Goal: Task Accomplishment & Management: Manage account settings

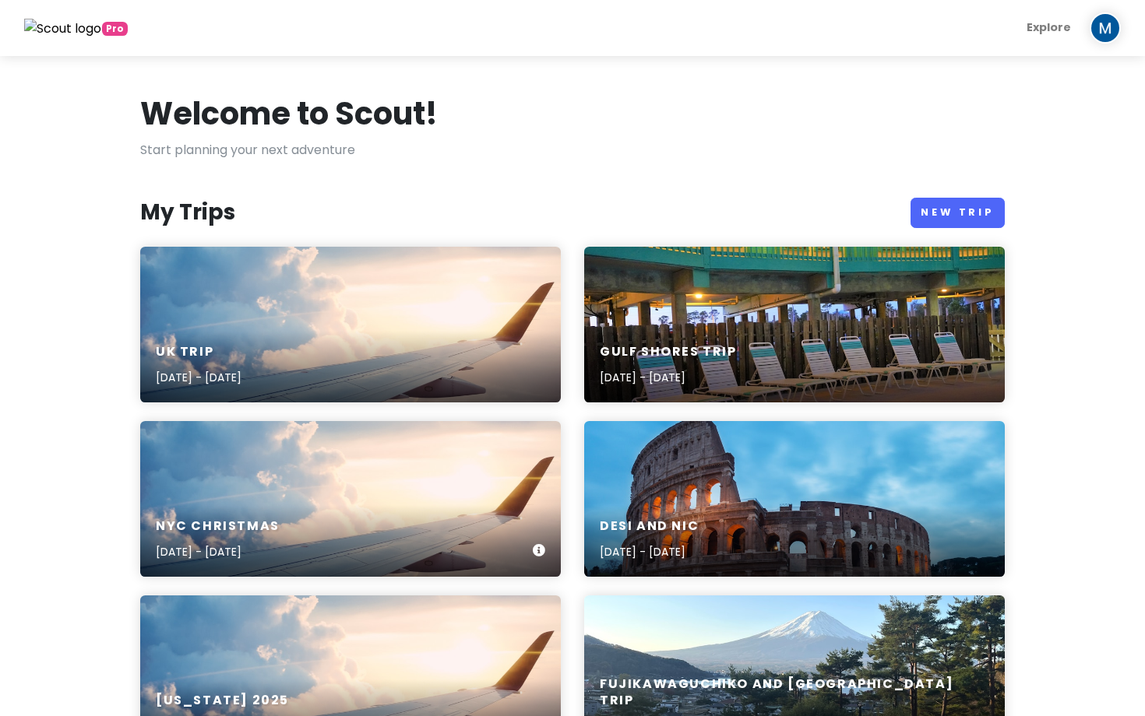
click at [369, 501] on div "NYC Christmas Dec 22, 2025 - Dec 26, 2025" at bounding box center [350, 499] width 420 height 156
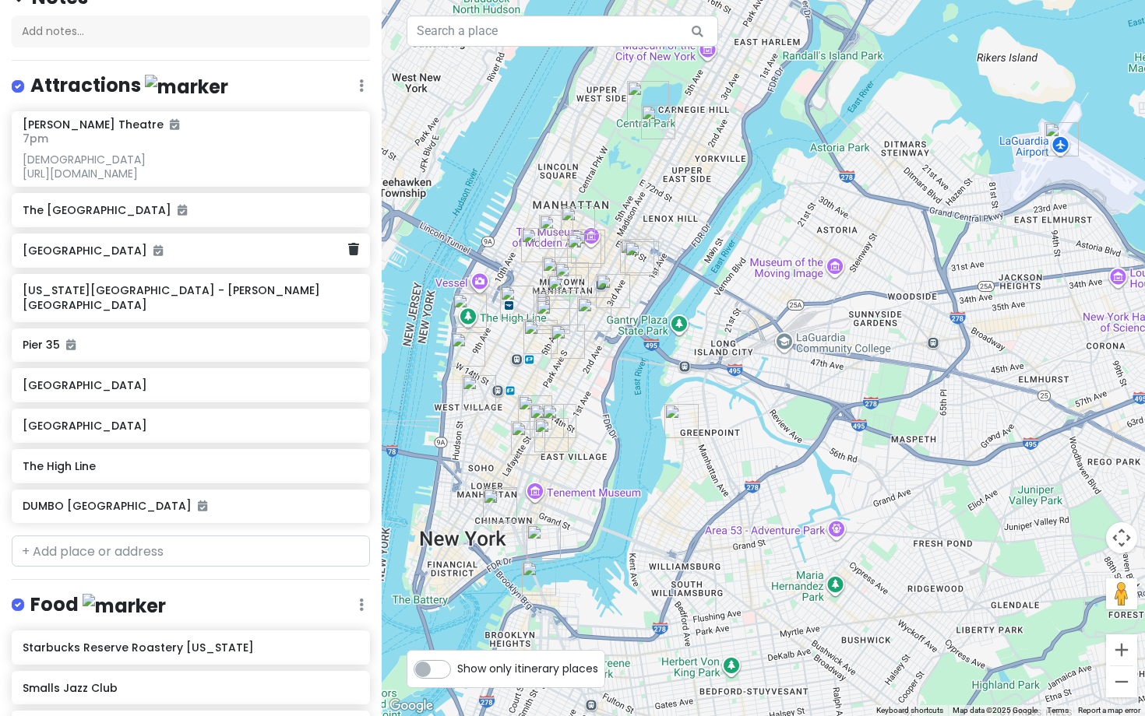
scroll to position [190, 0]
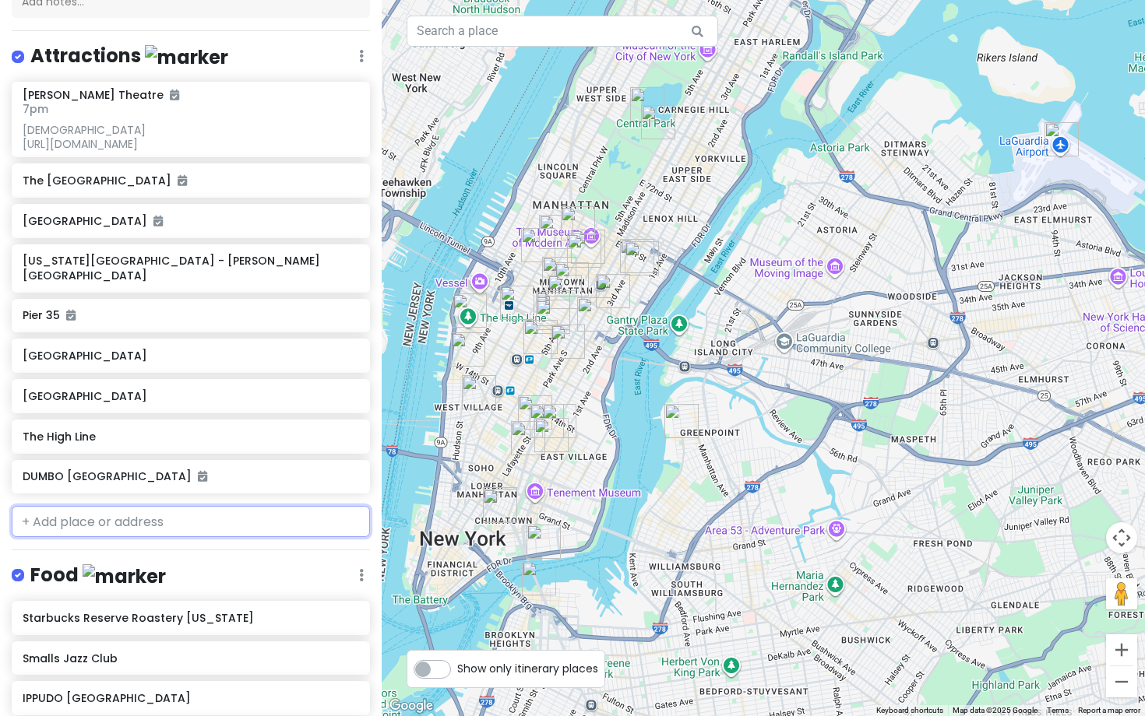
click at [37, 520] on input "text" at bounding box center [191, 521] width 358 height 31
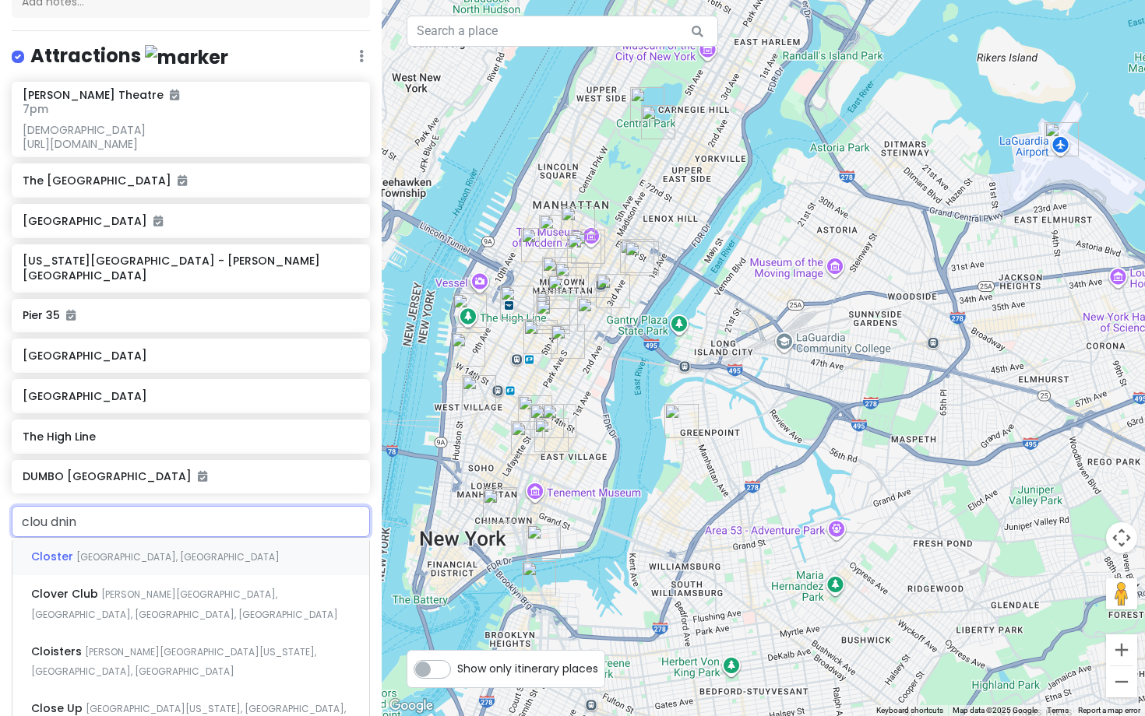
type input "clou dnine"
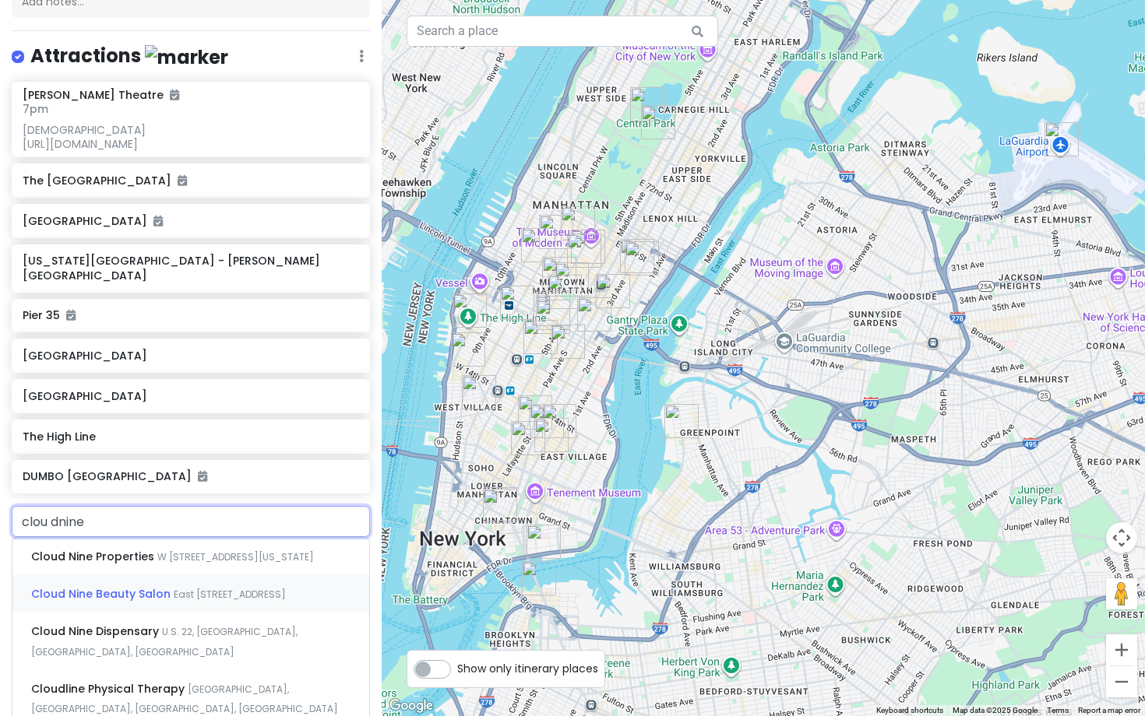
click at [77, 591] on span "Cloud Nine Beauty Salon" at bounding box center [102, 594] width 142 height 16
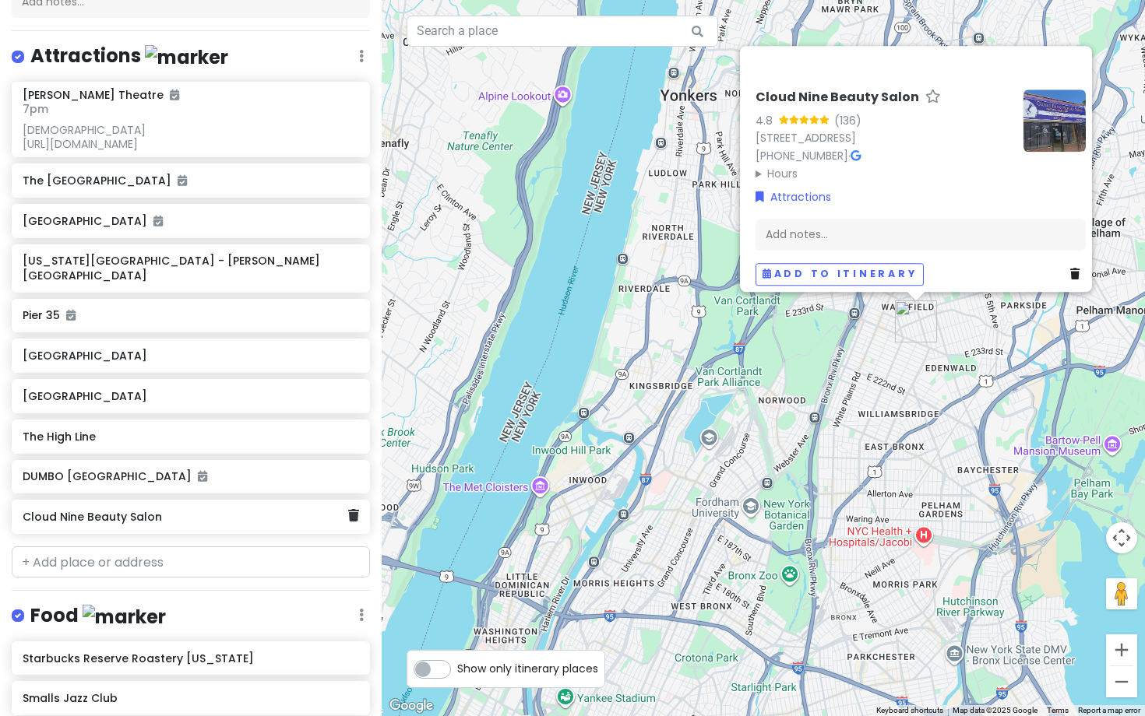
click at [362, 519] on div "Cloud Nine Beauty Salon" at bounding box center [191, 517] width 358 height 34
click at [359, 515] on div "Cloud Nine Beauty Salon" at bounding box center [191, 517] width 358 height 34
click at [352, 510] on icon at bounding box center [353, 515] width 11 height 12
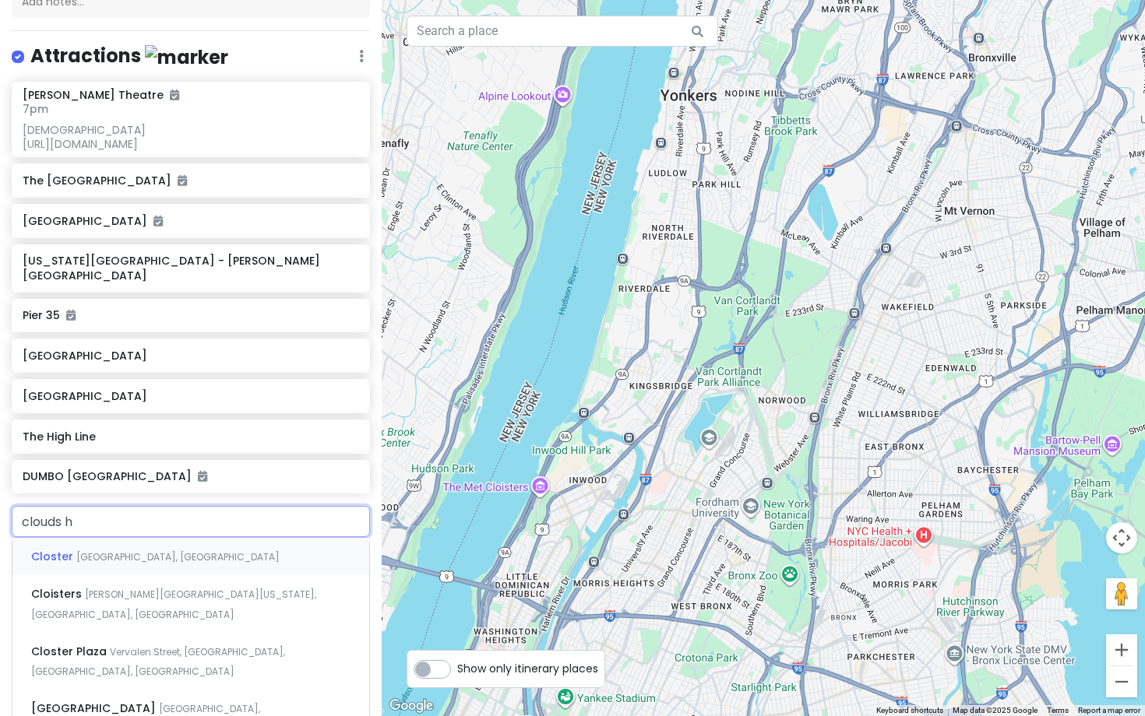
type input "clouds he"
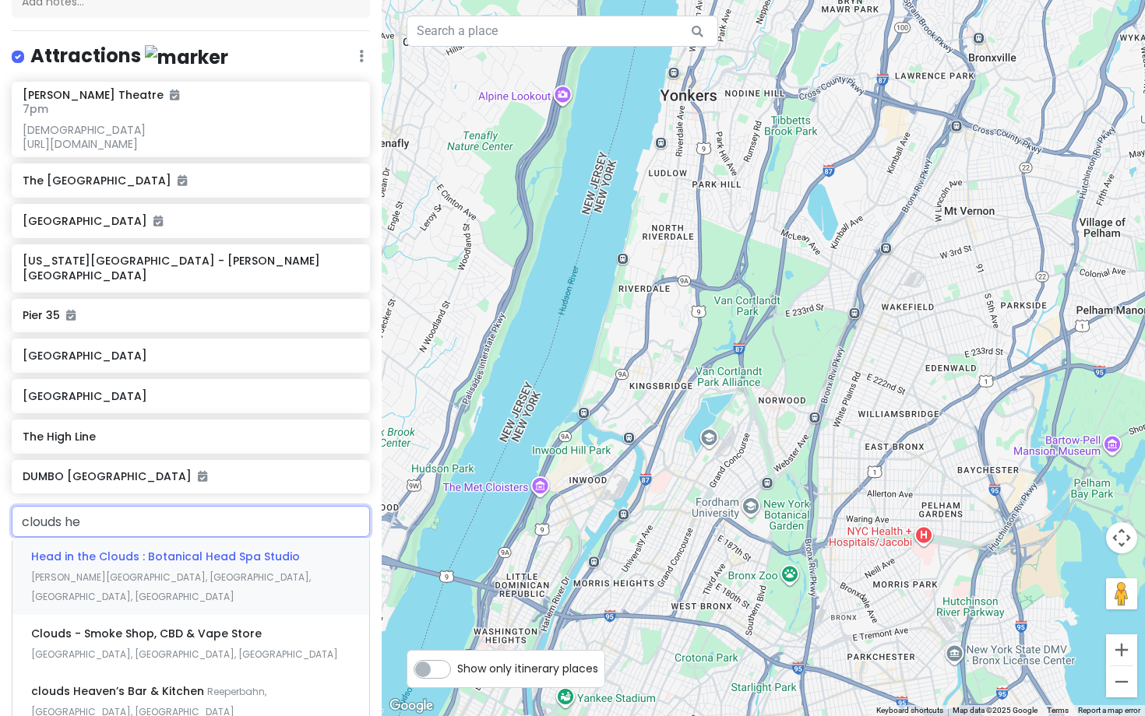
click at [204, 566] on div "Head in the Clouds : Botanical Head Spa Studio Dunham Place, Brooklyn, NY, USA" at bounding box center [190, 576] width 357 height 77
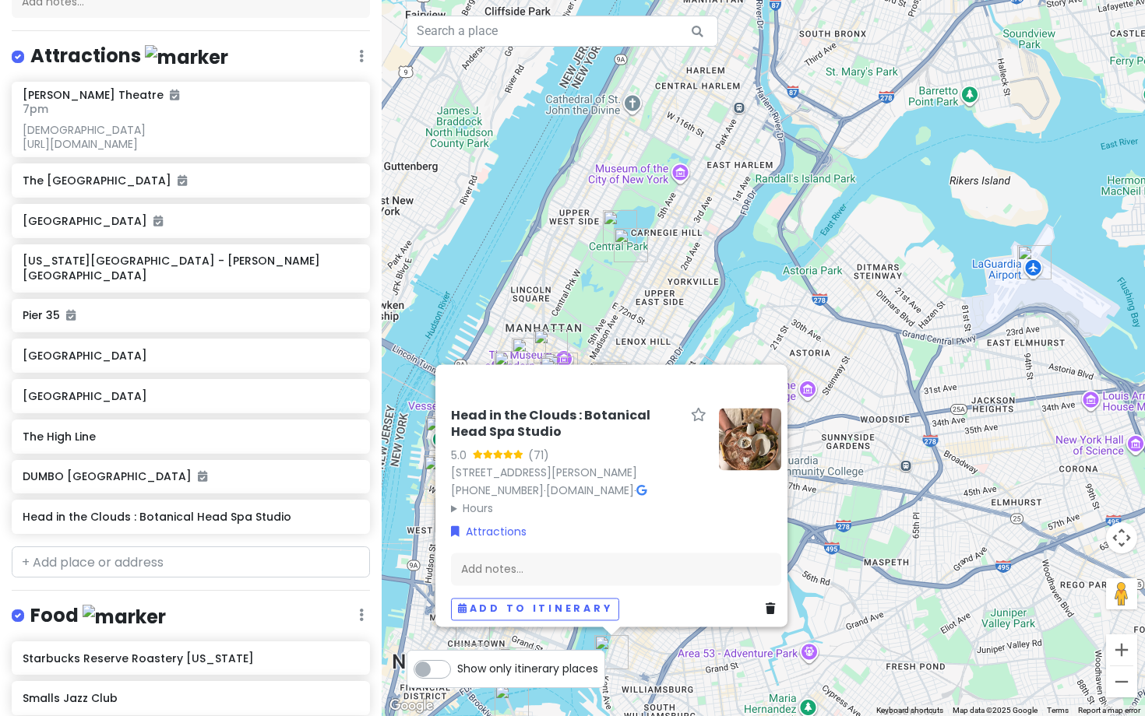
click at [909, 434] on div "Head in the Clouds : Botanical Head Spa Studio 5.0 (71) 21 Dunham Pl, Brooklyn,…" at bounding box center [763, 358] width 763 height 716
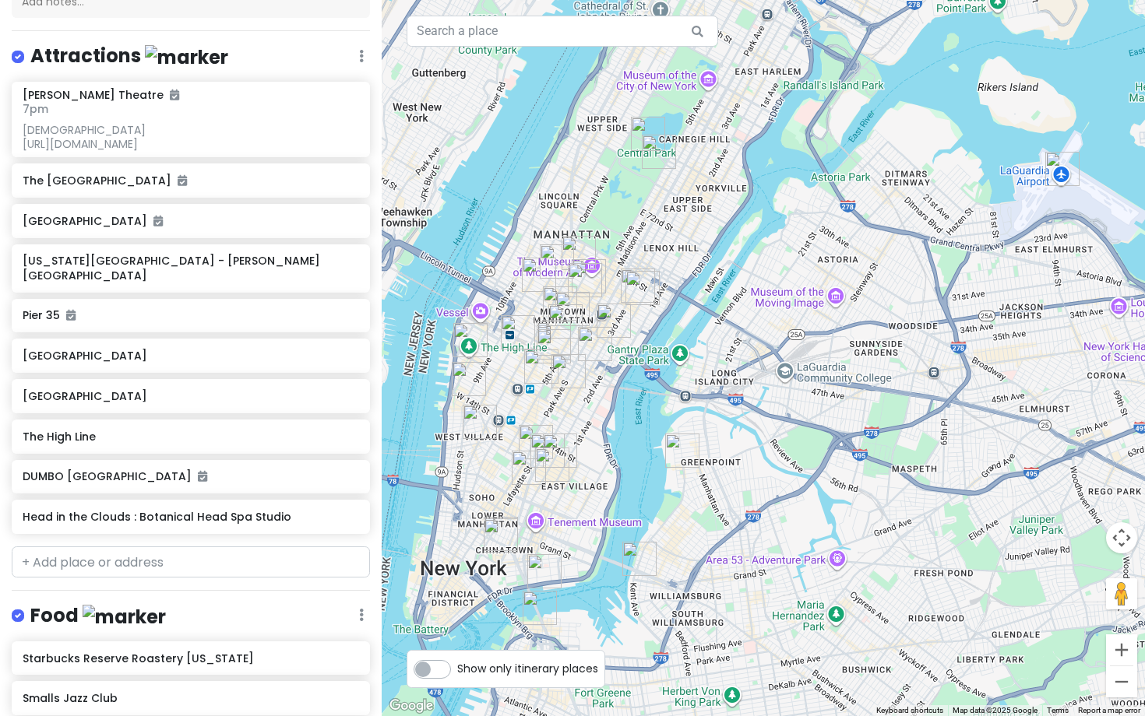
drag, startPoint x: 714, startPoint y: 585, endPoint x: 742, endPoint y: 490, distance: 99.0
click at [742, 490] on div at bounding box center [763, 358] width 763 height 716
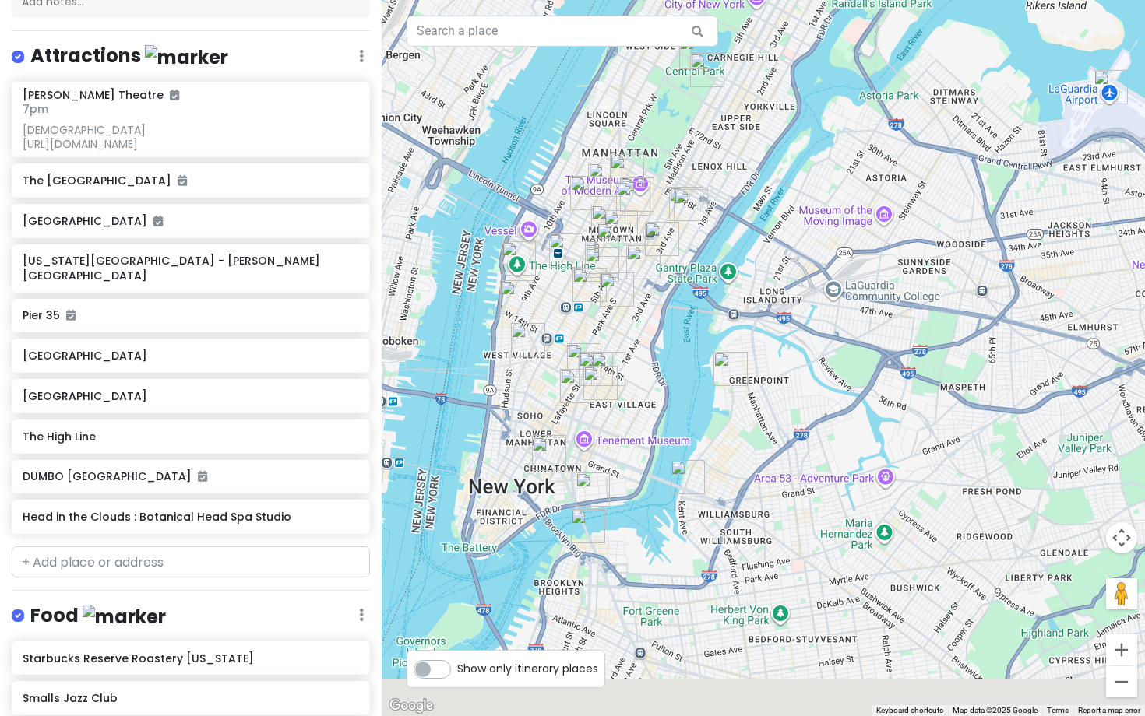
drag, startPoint x: 656, startPoint y: 588, endPoint x: 700, endPoint y: 501, distance: 97.8
click at [700, 501] on div at bounding box center [763, 358] width 763 height 716
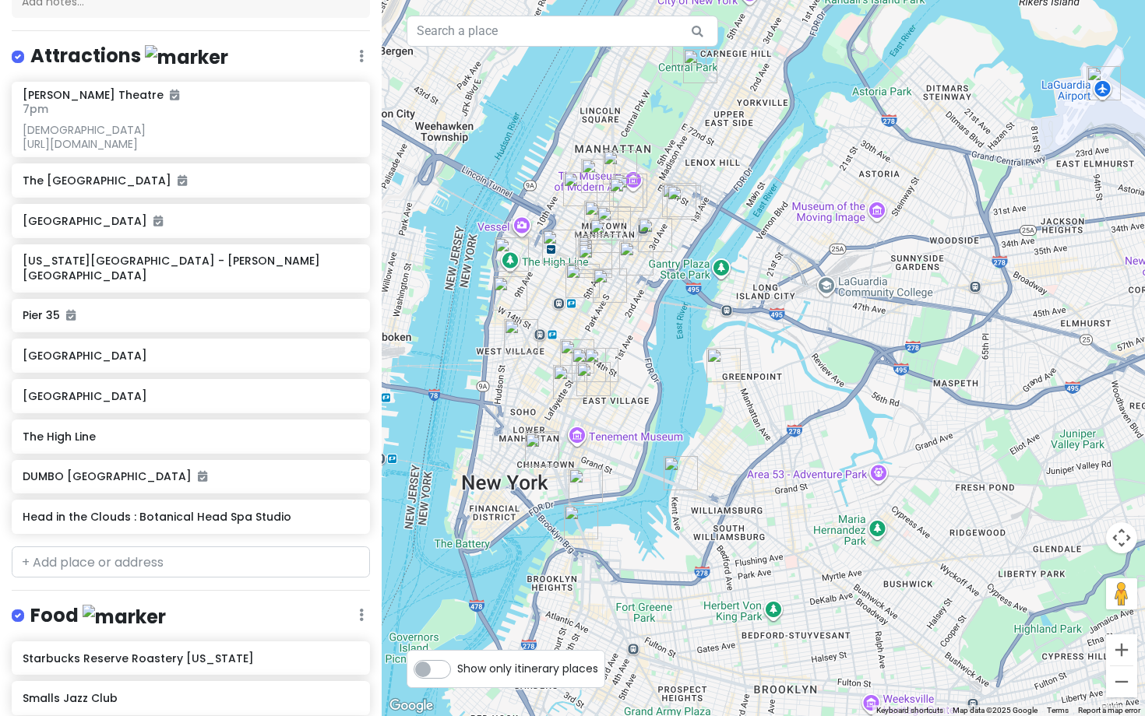
click at [672, 473] on img "Head in the Clouds : Botanical Head Spa Studio" at bounding box center [680, 473] width 34 height 34
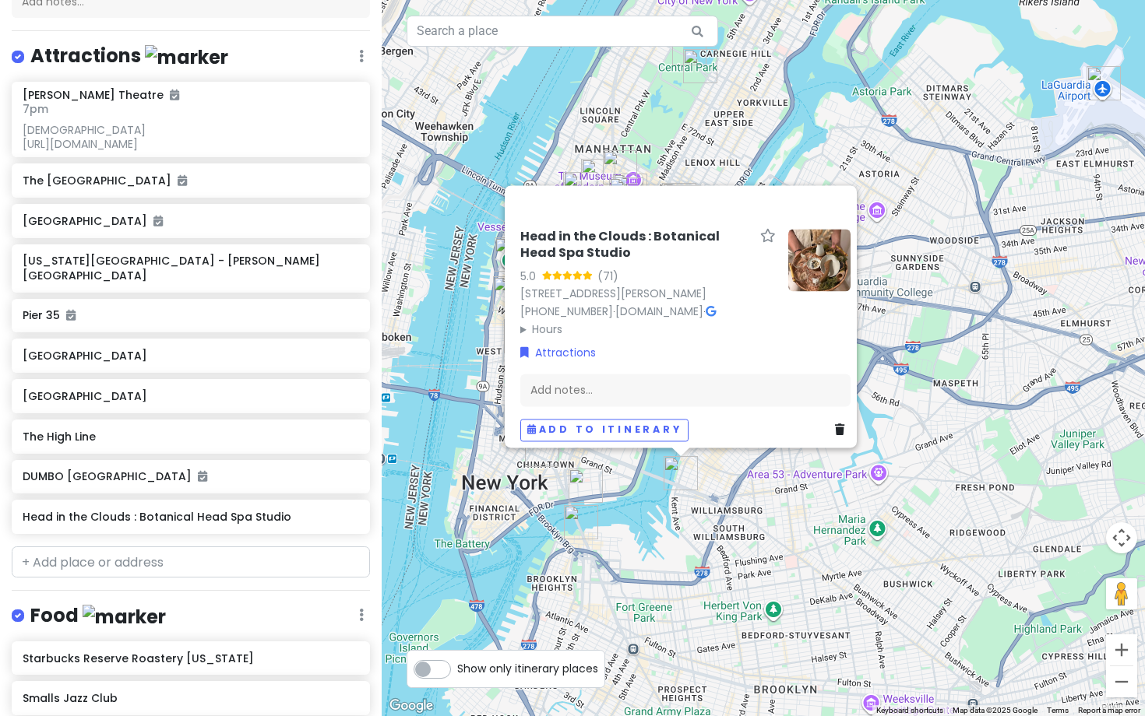
click at [800, 251] on img at bounding box center [819, 260] width 62 height 62
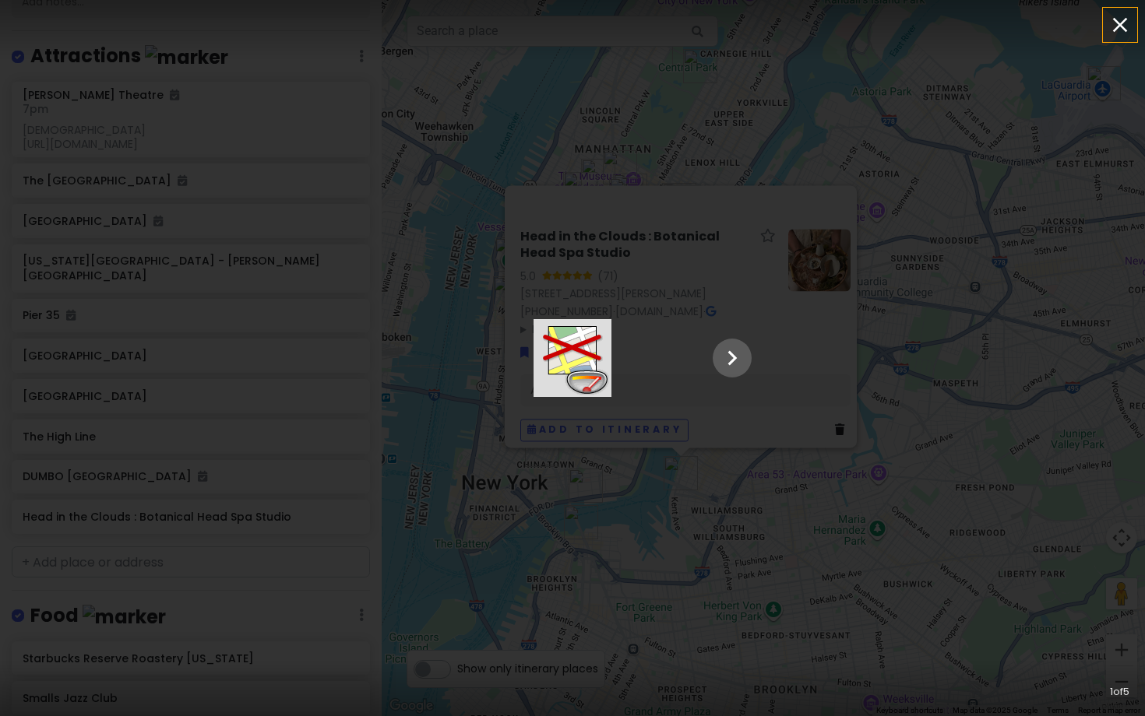
click at [1128, 27] on icon "button" at bounding box center [1119, 24] width 25 height 25
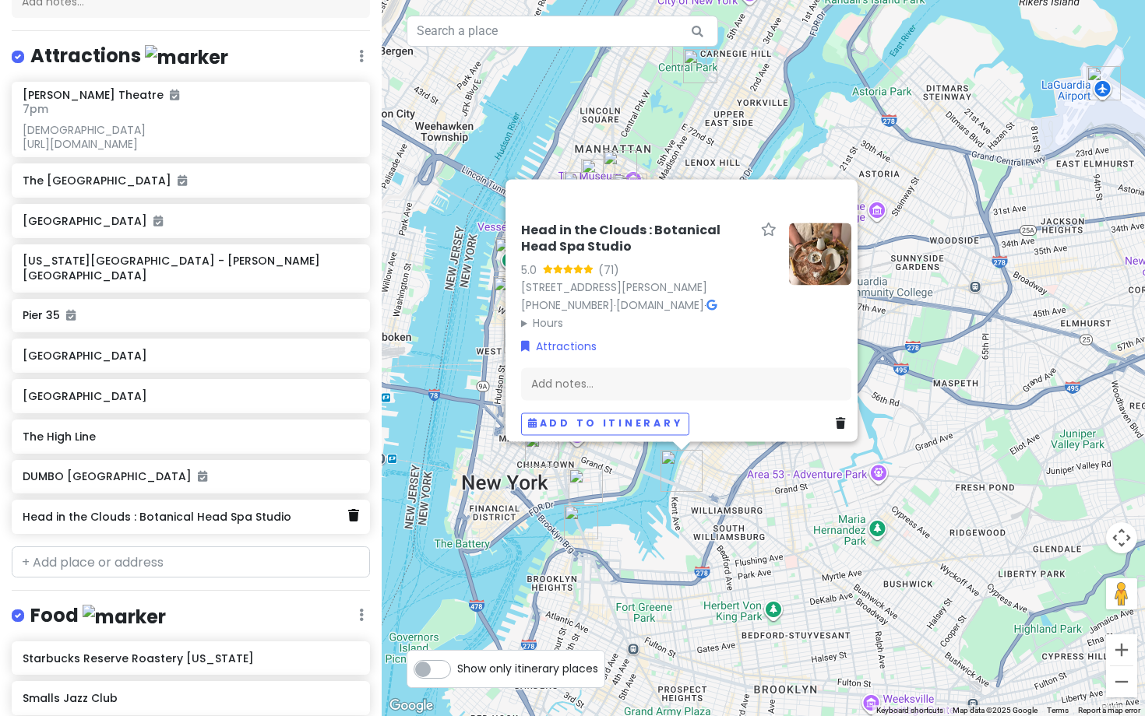
click at [355, 509] on icon at bounding box center [353, 515] width 11 height 12
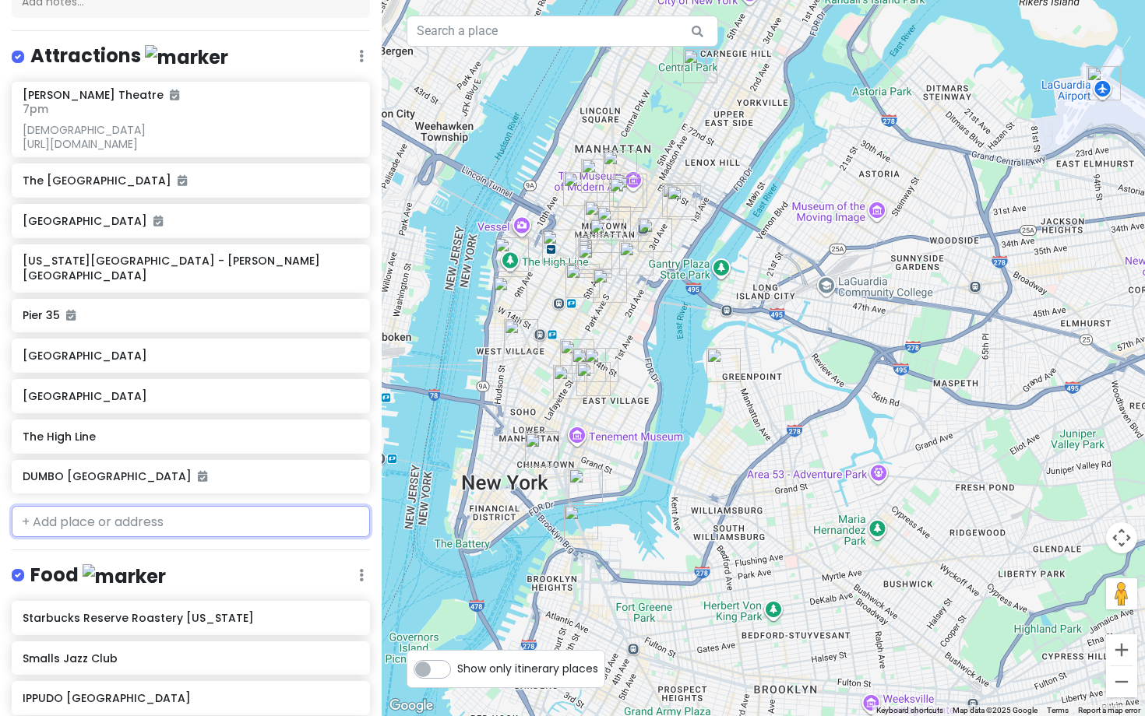
click at [225, 518] on input "text" at bounding box center [191, 521] width 358 height 31
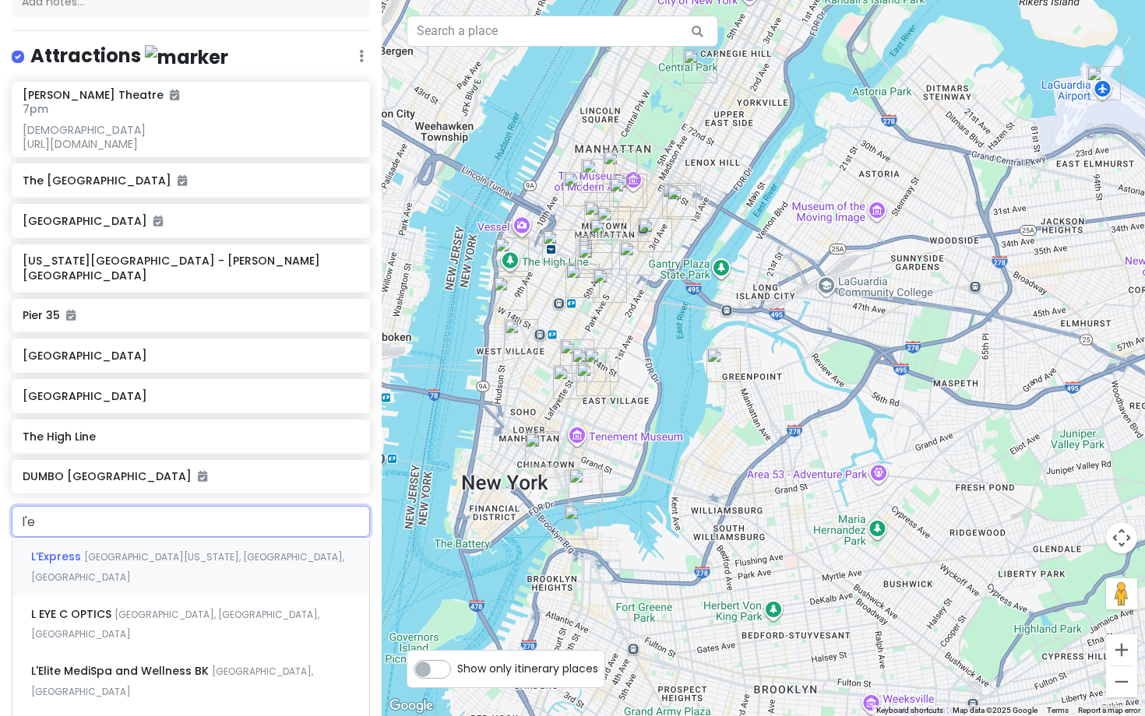
type input "l'es"
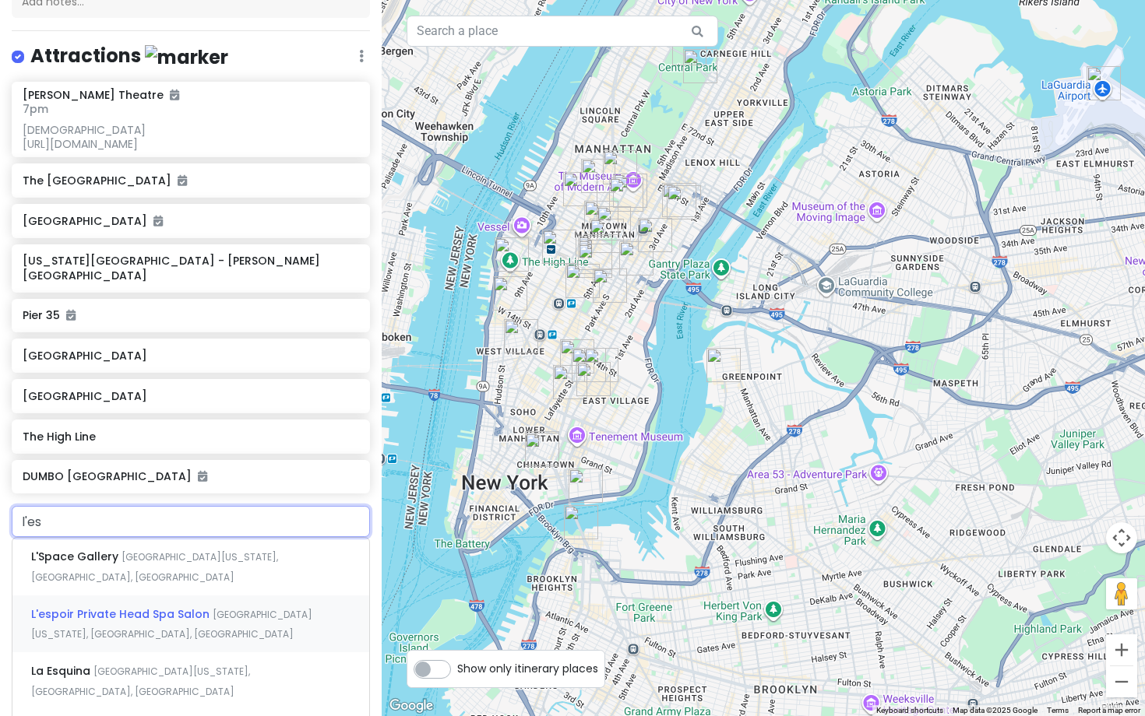
click at [207, 608] on span "East 34th Street, New York, NY, USA" at bounding box center [171, 624] width 281 height 33
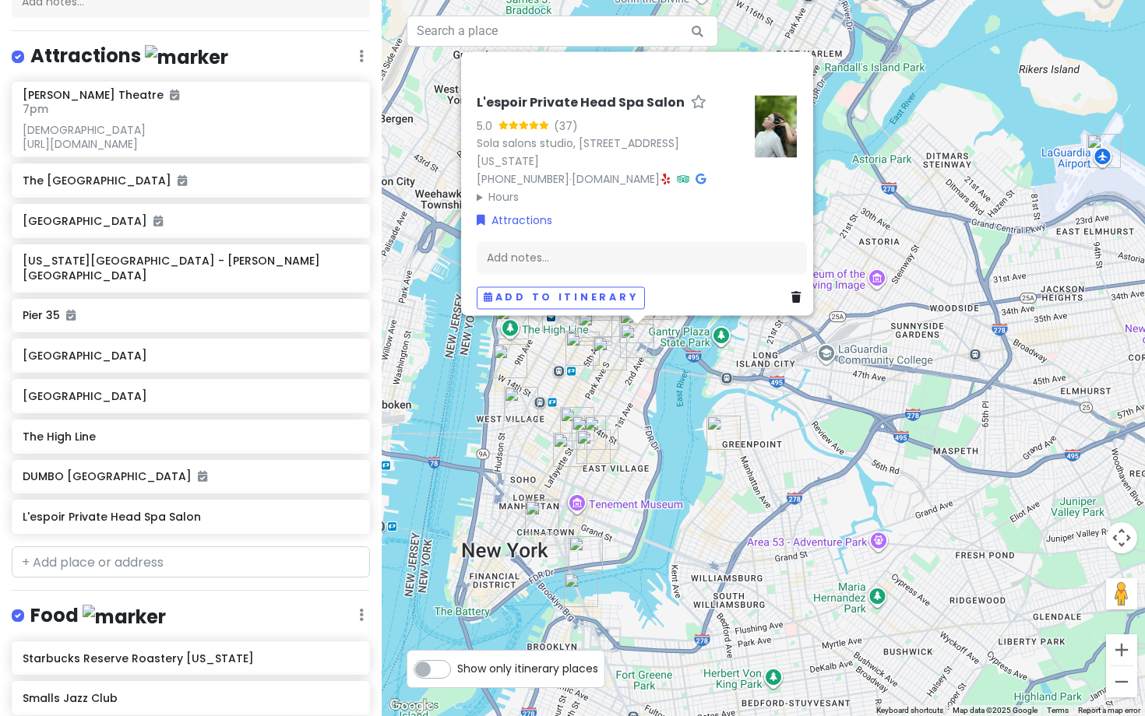
click at [804, 445] on div "L'espoir Private Head Spa Salon 5.0 (37) Sola salons studio, 222 E 34th St Suit…" at bounding box center [763, 358] width 763 height 716
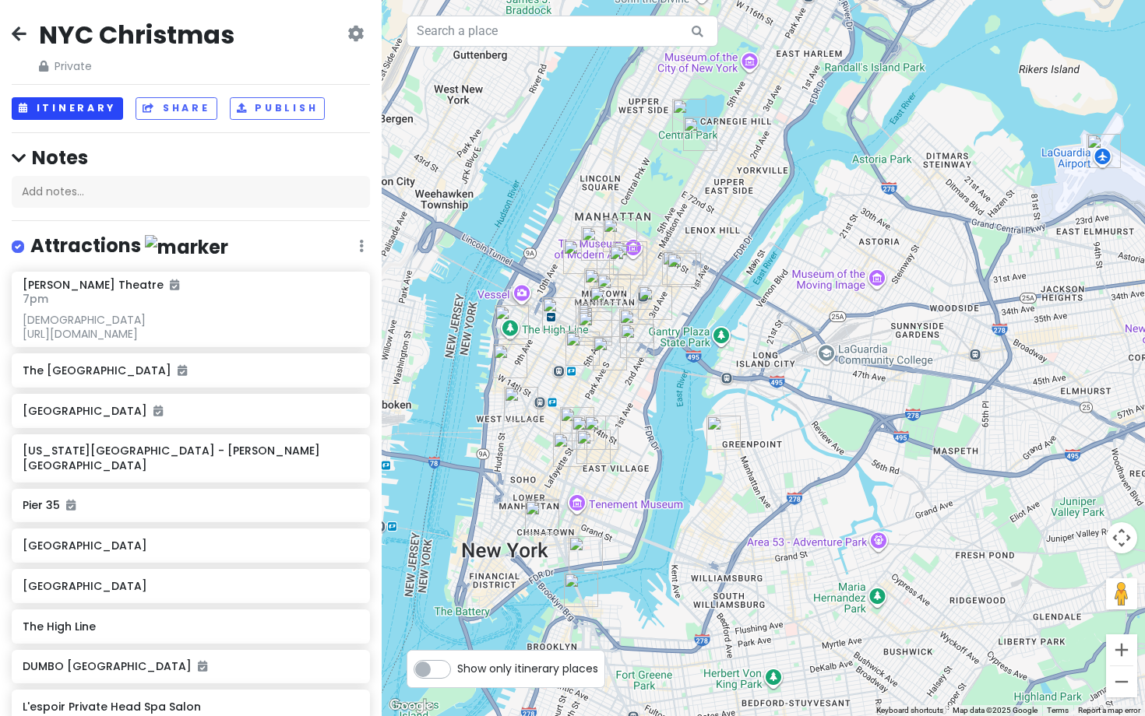
click at [101, 106] on button "Itinerary" at bounding box center [67, 108] width 111 height 23
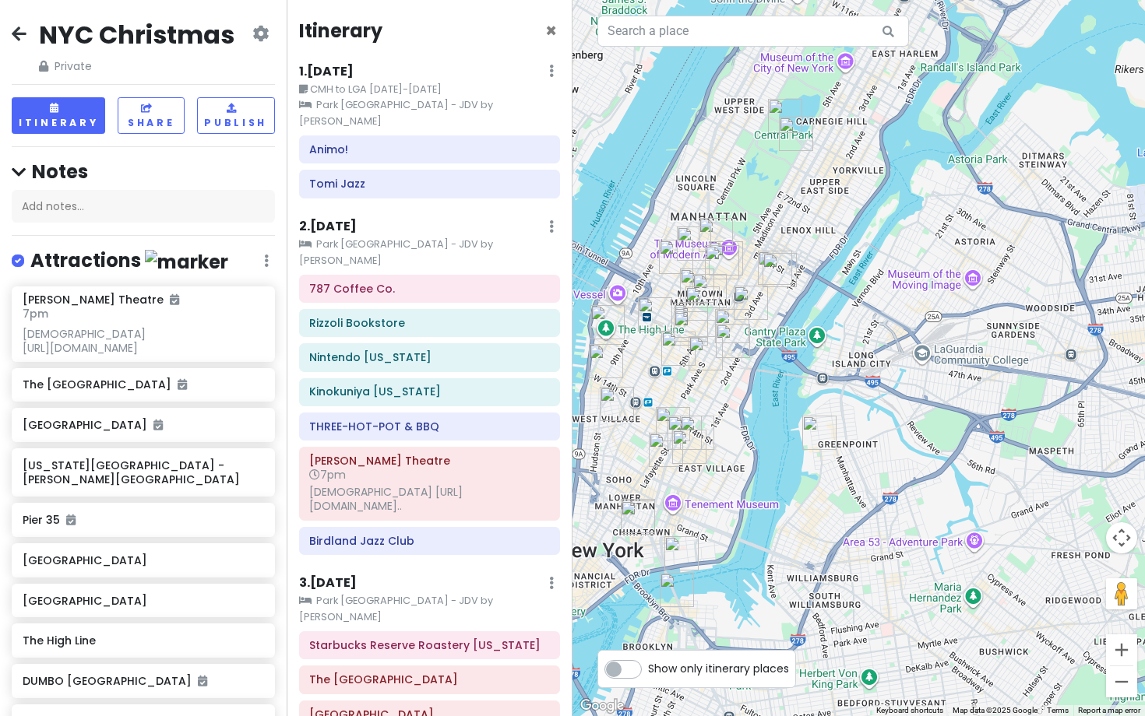
click at [730, 337] on img "L'espoir Private Head Spa Salon" at bounding box center [733, 341] width 34 height 34
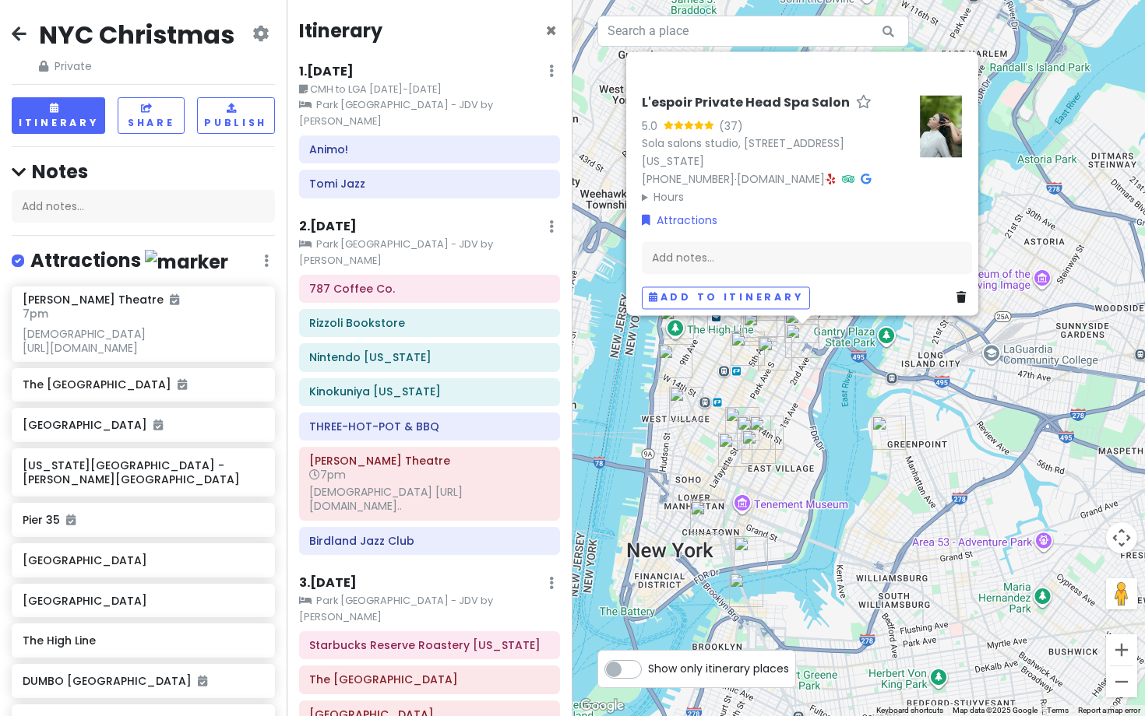
click at [771, 350] on img "Park South Hotel - JDV by Hyatt" at bounding box center [775, 353] width 34 height 34
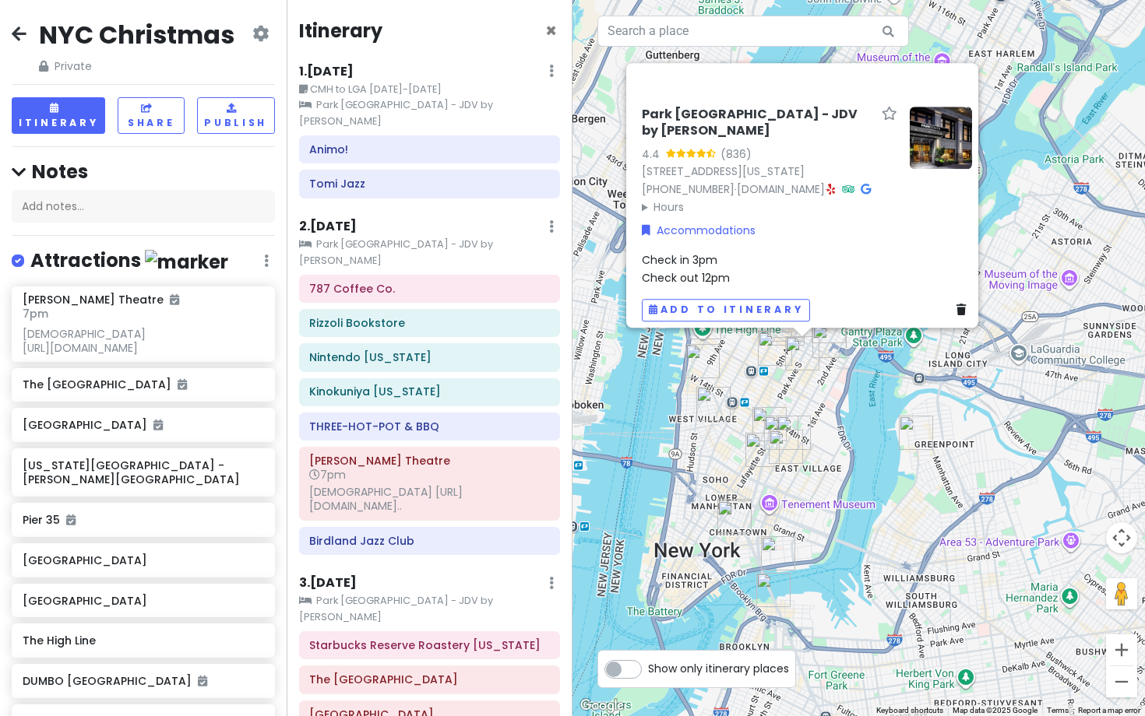
click at [833, 343] on img "L'espoir Private Head Spa Salon" at bounding box center [829, 341] width 34 height 34
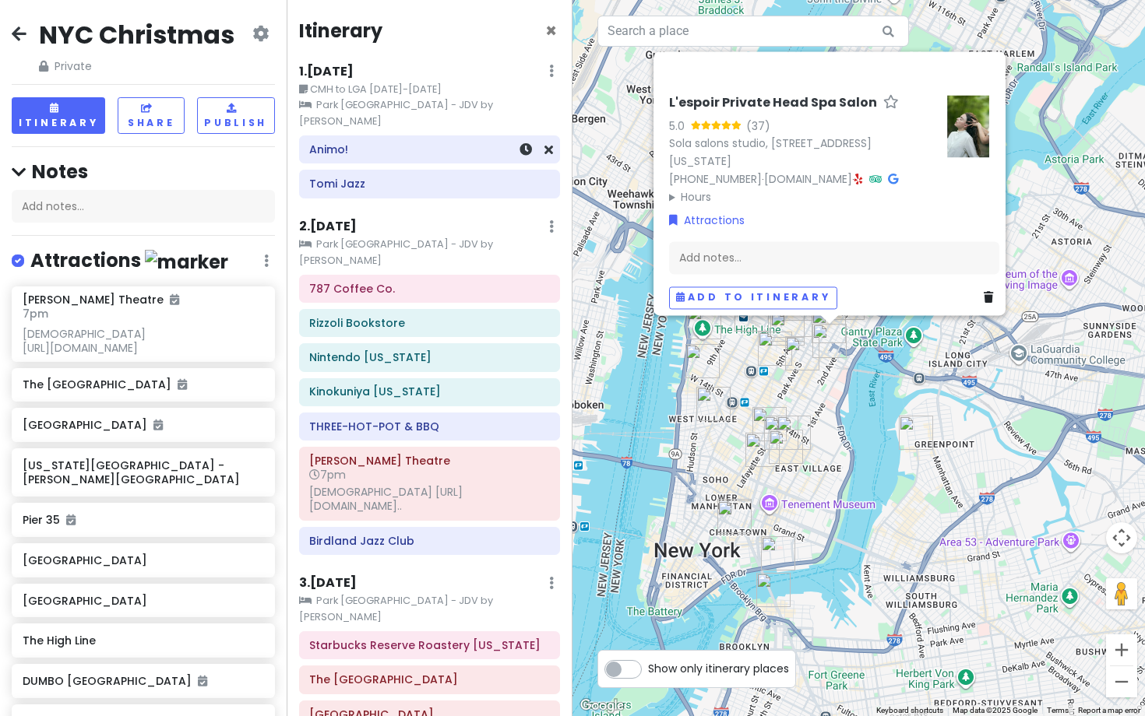
click at [449, 142] on h6 "Animo!" at bounding box center [429, 149] width 240 height 14
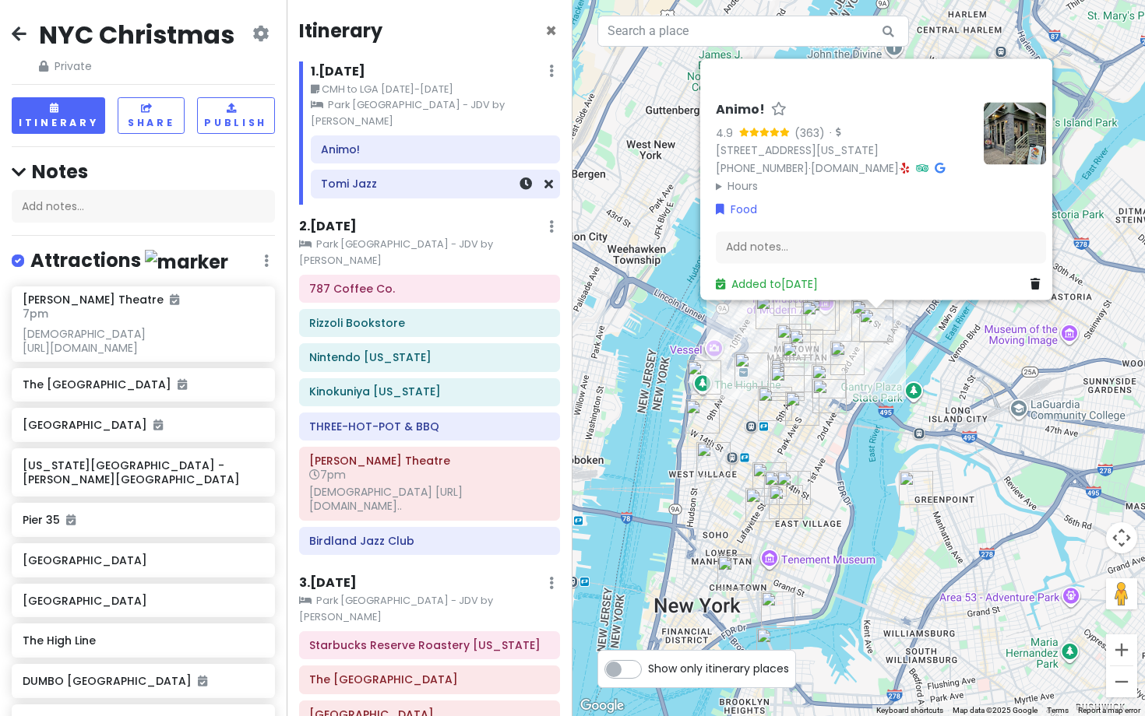
click at [427, 174] on div "Tomi Jazz" at bounding box center [435, 185] width 228 height 22
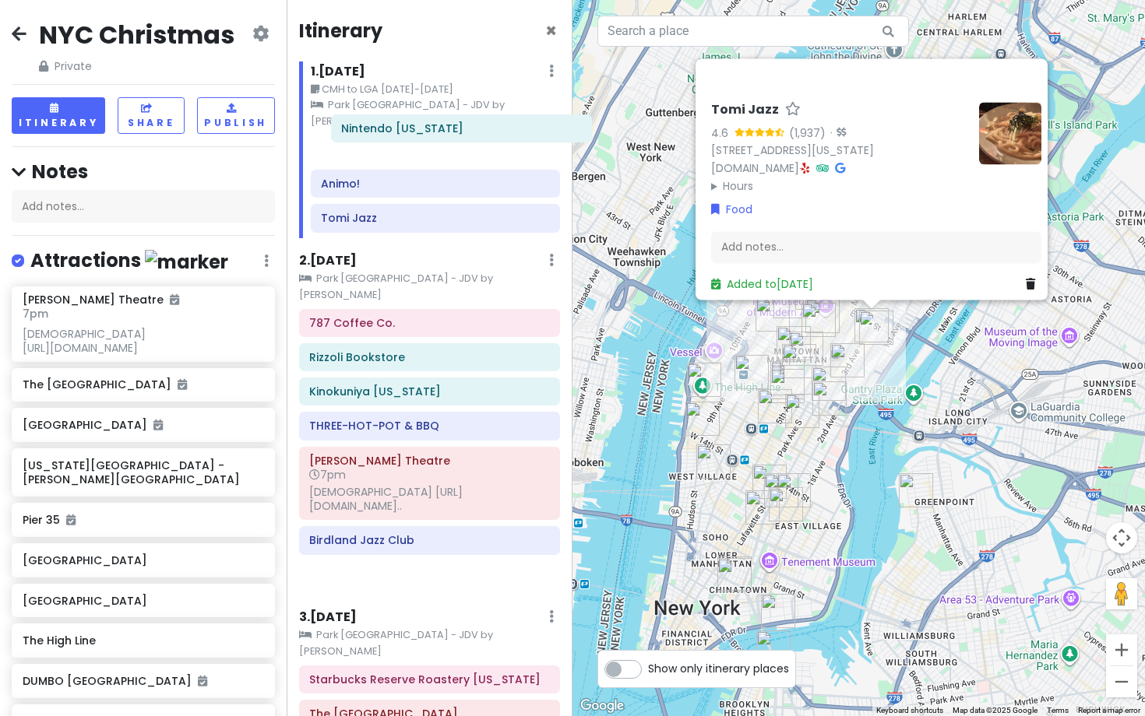
drag, startPoint x: 406, startPoint y: 324, endPoint x: 437, endPoint y: 130, distance: 196.2
click at [438, 130] on div "Itinerary × 1 . Mon 12/22 Edit Day Notes Clear Lodging Delete Day CMH to LGA 12…" at bounding box center [430, 358] width 287 height 716
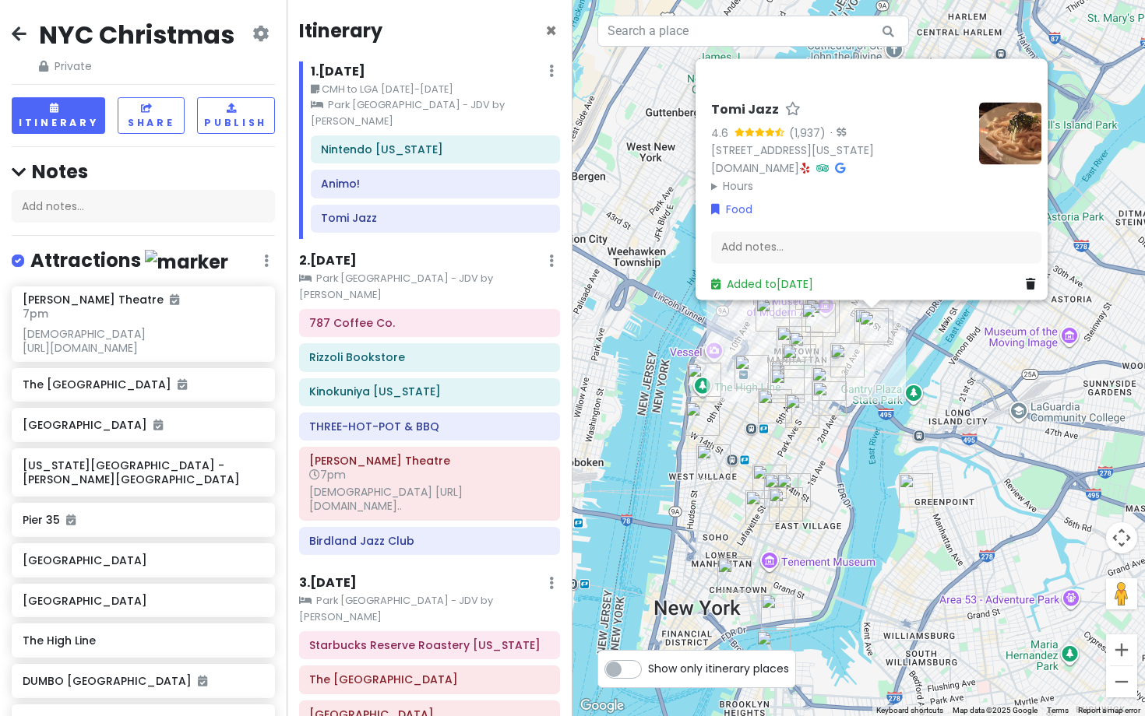
click at [1102, 88] on div "Tomi Jazz 4.6 (1,937) · 239 E 53rd St, New York, NY 10022, USA www.tomijazz.com…" at bounding box center [858, 358] width 572 height 716
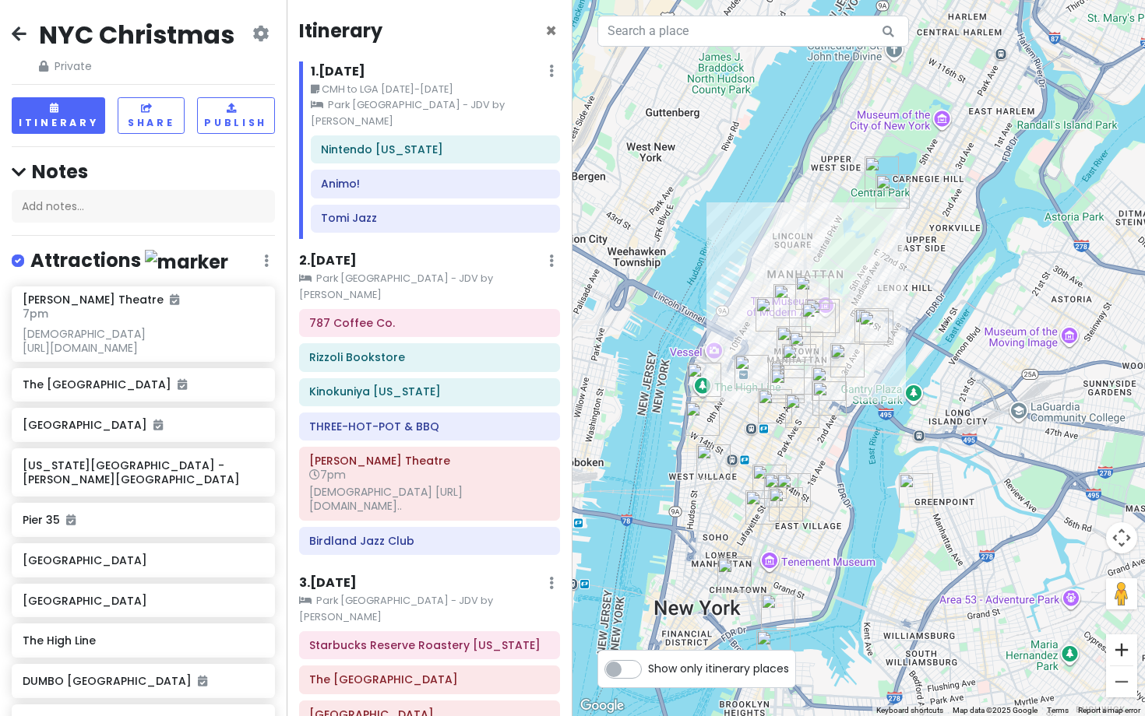
click at [1120, 645] on button "Zoom in" at bounding box center [1121, 650] width 31 height 31
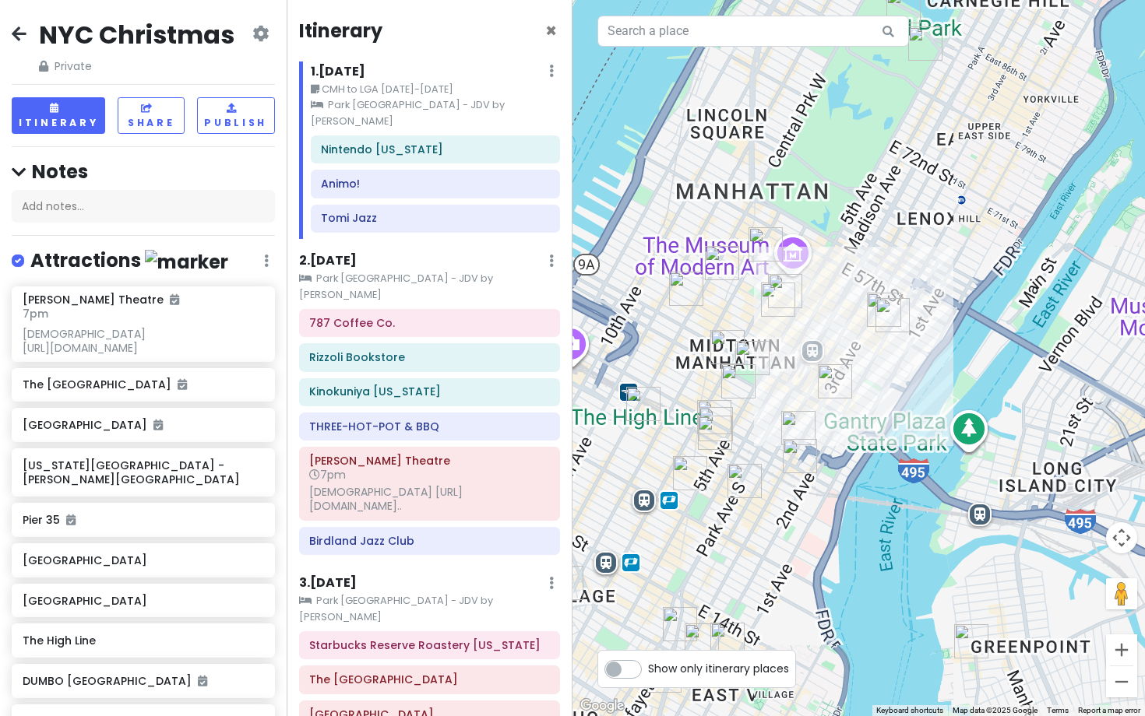
click at [1120, 645] on button "Zoom in" at bounding box center [1121, 650] width 31 height 31
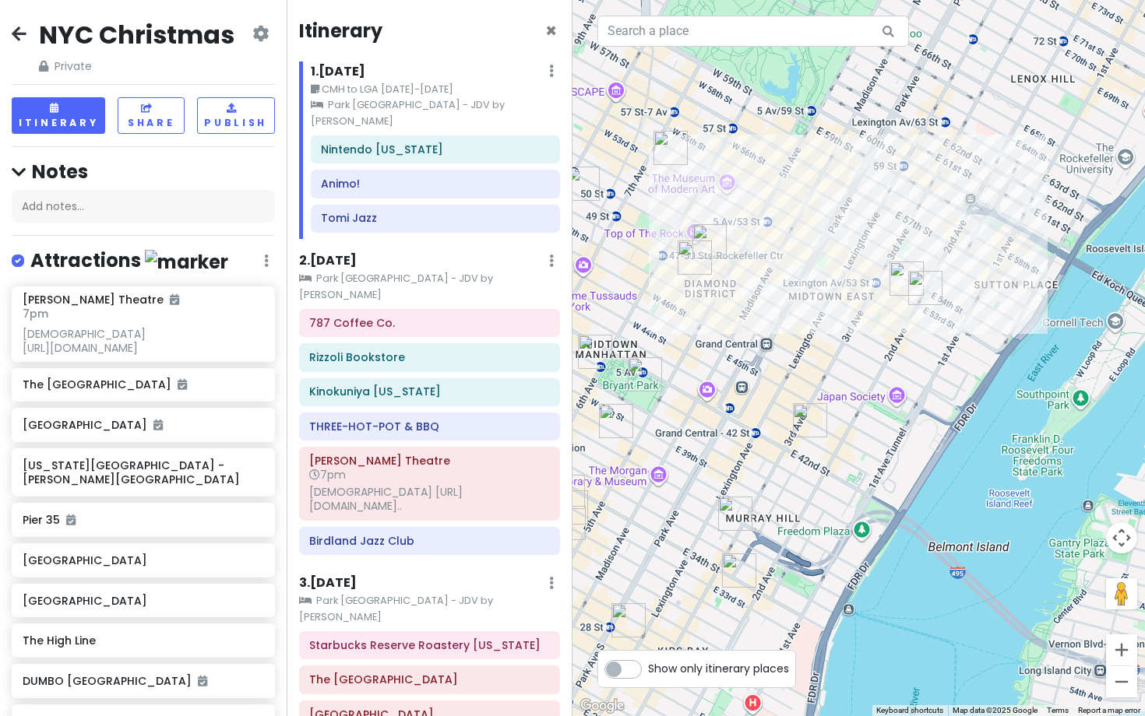
click at [710, 229] on img "Rockefeller Center" at bounding box center [709, 241] width 34 height 34
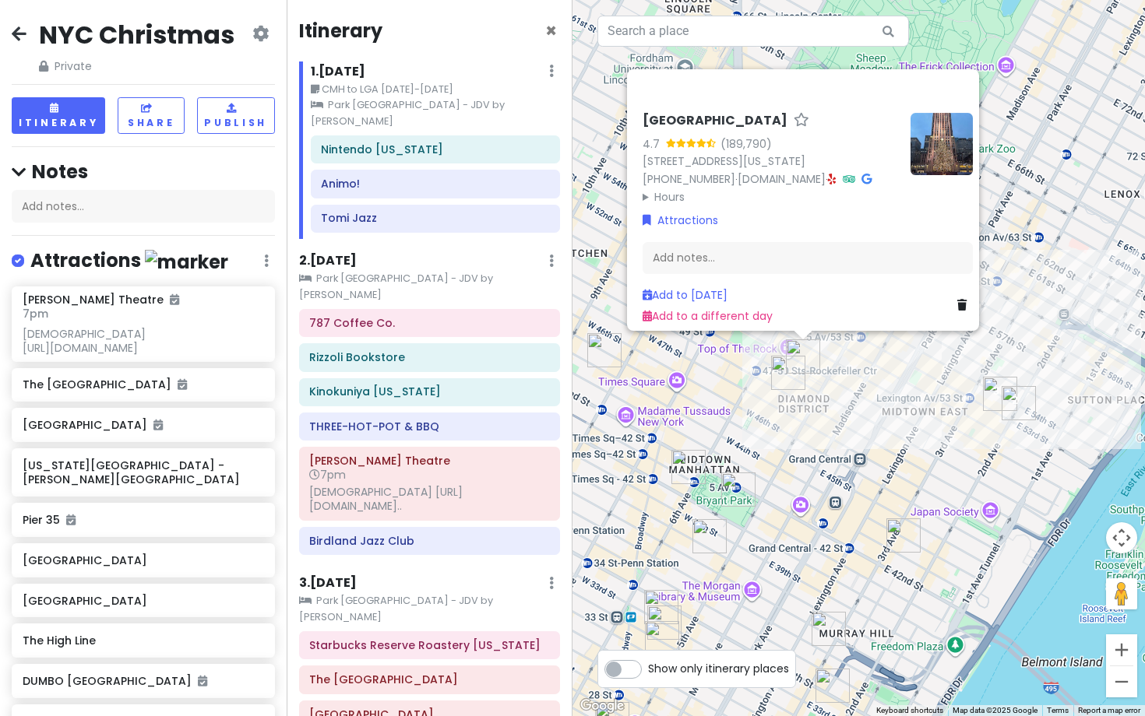
click at [740, 410] on div "Rockefeller Center 4.7 (189,790) 45 Rockefeller Plaza, New York, NY 10111, USA …" at bounding box center [858, 358] width 572 height 716
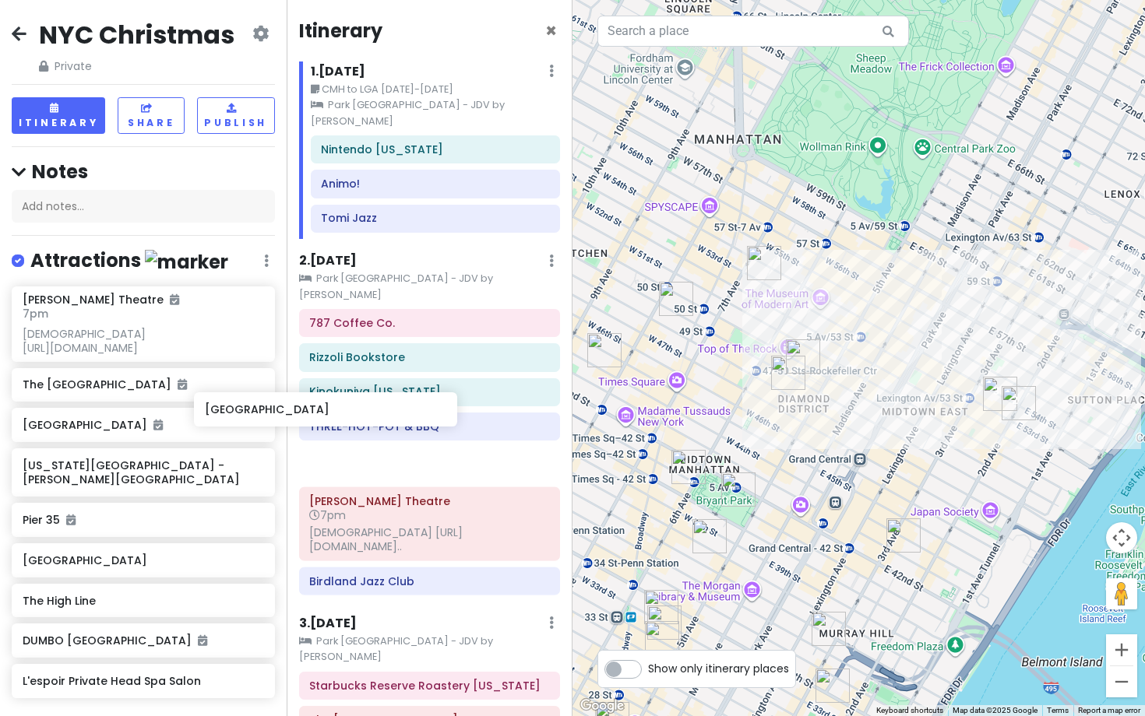
scroll to position [2, 0]
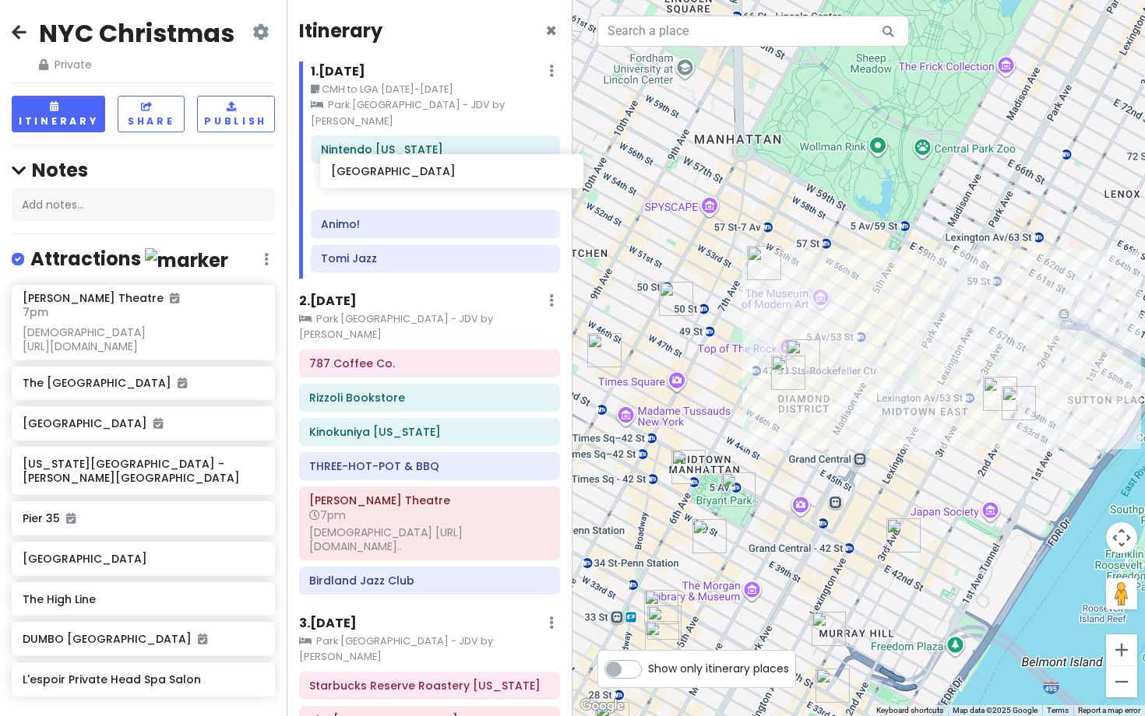
drag, startPoint x: 160, startPoint y: 609, endPoint x: 468, endPoint y: 171, distance: 535.9
click at [468, 171] on div "NYC Christmas Private Change Dates Make a Copy Delete Trip Give Feedback 💡 Supp…" at bounding box center [572, 358] width 1145 height 716
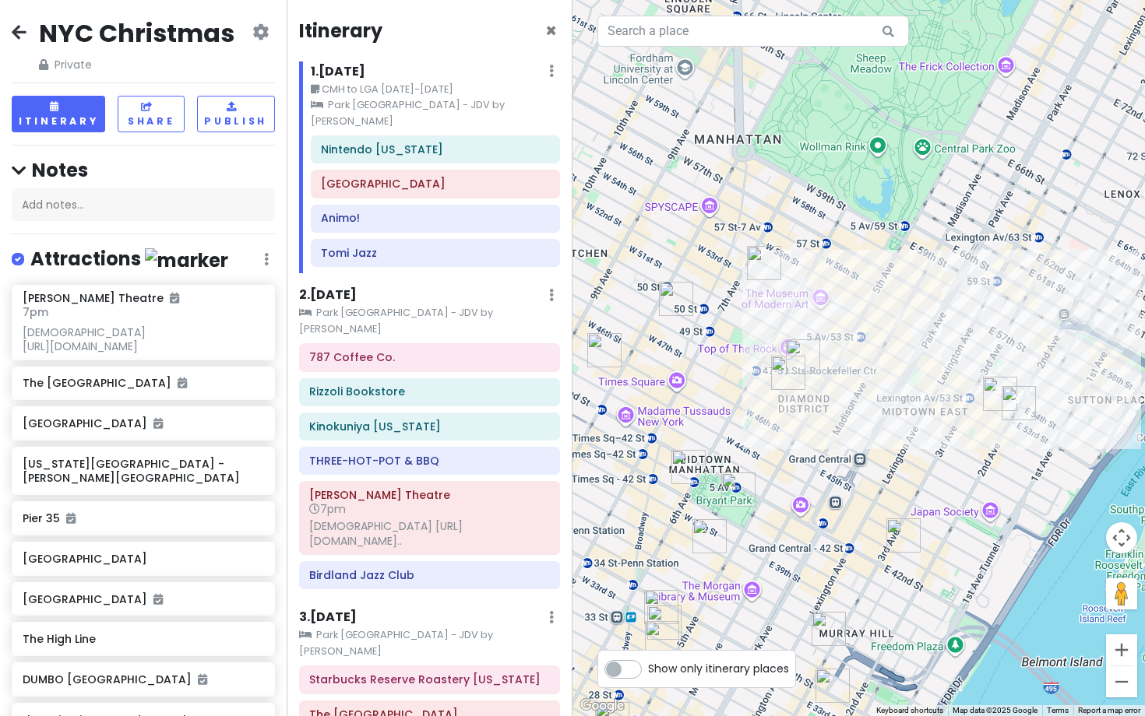
click at [742, 488] on img "New York Public Library - Stephen A. Schwarzman Building" at bounding box center [738, 490] width 34 height 34
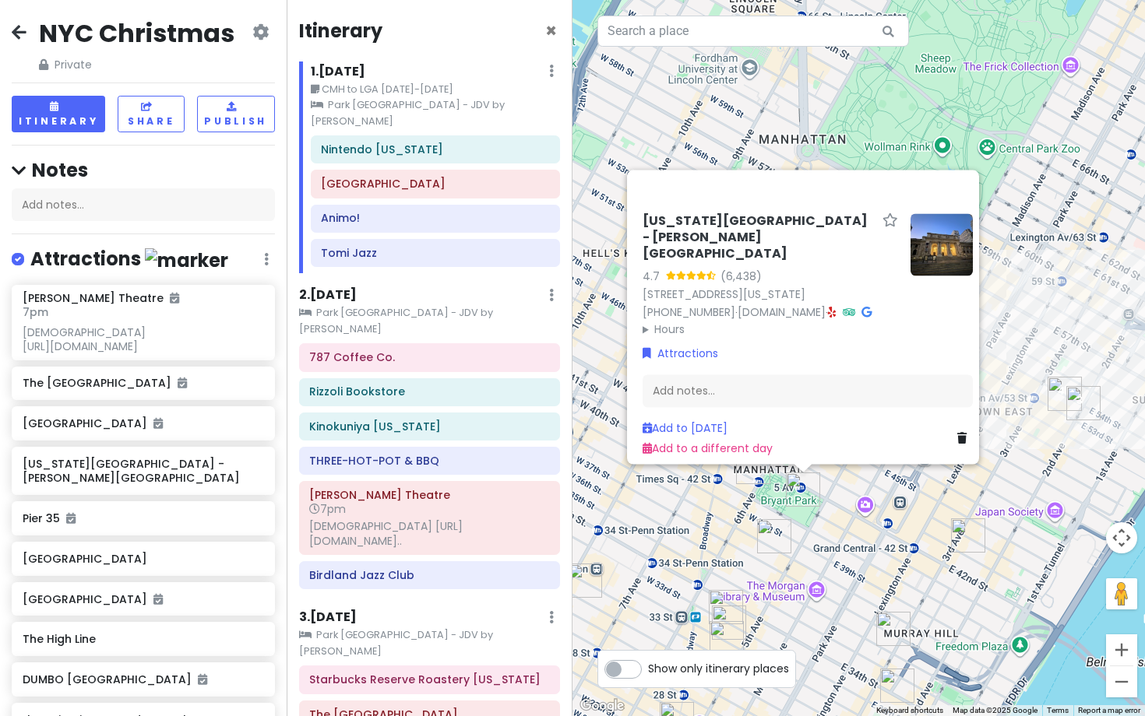
click at [843, 516] on div "New York Public Library - Stephen A. Schwarzman Building 4.7 (6,438) 476 5th Av…" at bounding box center [858, 358] width 572 height 716
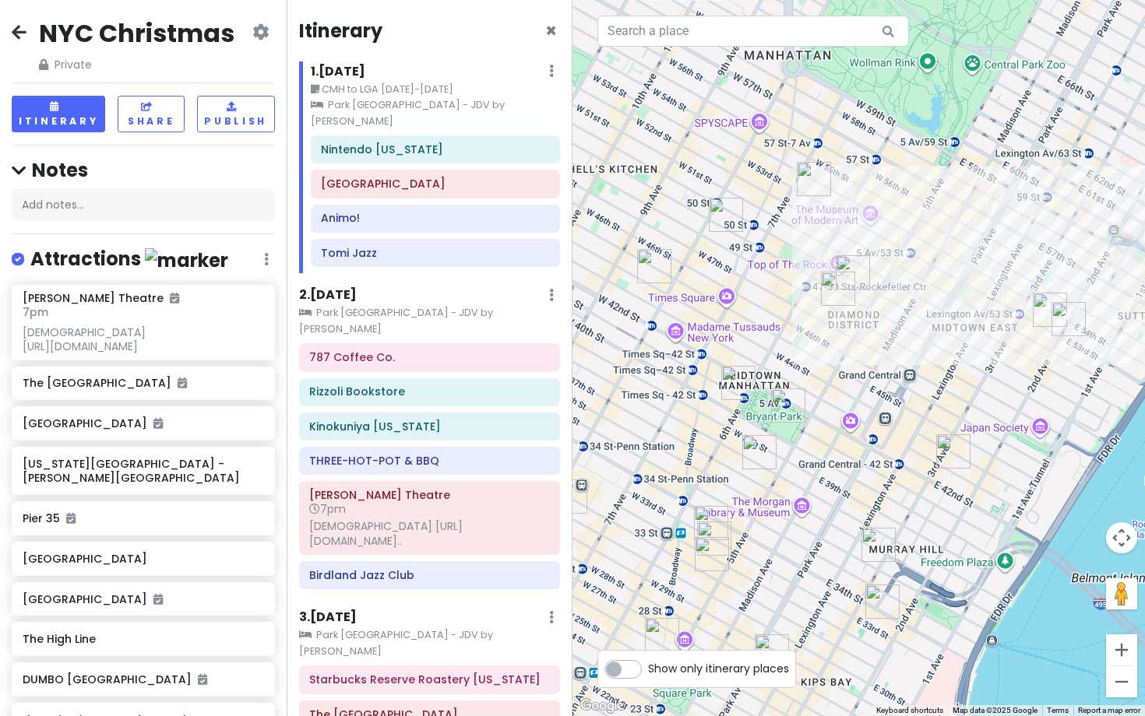
drag, startPoint x: 943, startPoint y: 600, endPoint x: 926, endPoint y: 509, distance: 91.9
click at [926, 510] on div at bounding box center [858, 358] width 572 height 716
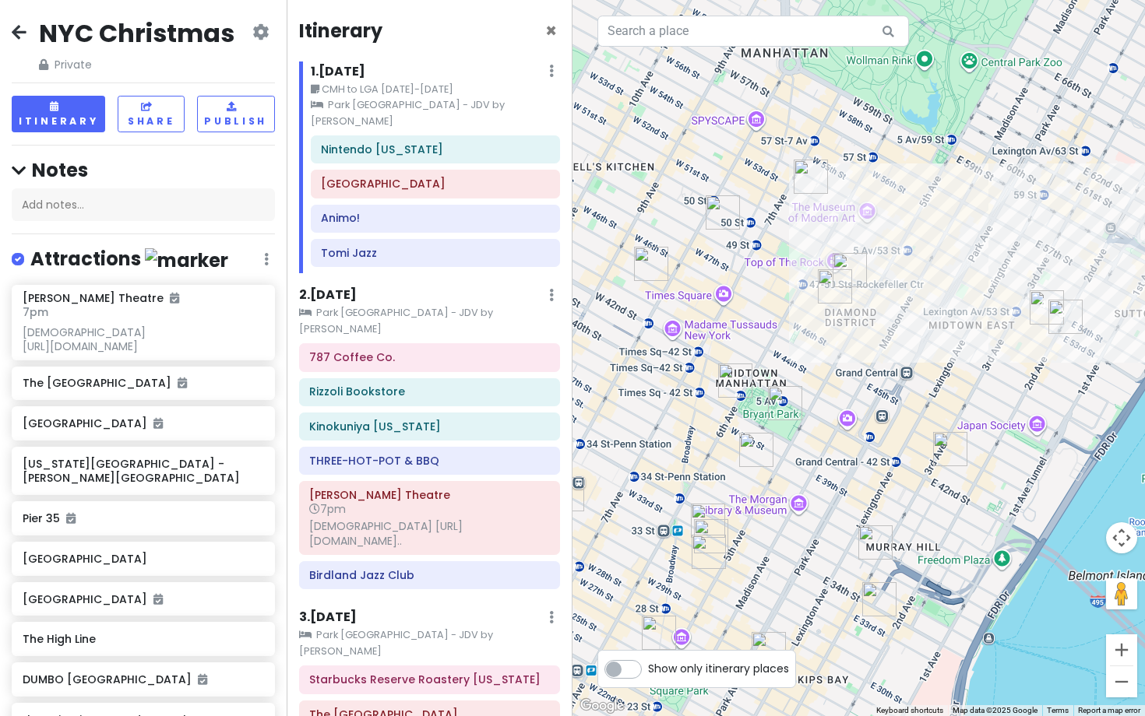
click at [870, 607] on img "L'espoir Private Head Spa Salon" at bounding box center [879, 599] width 34 height 34
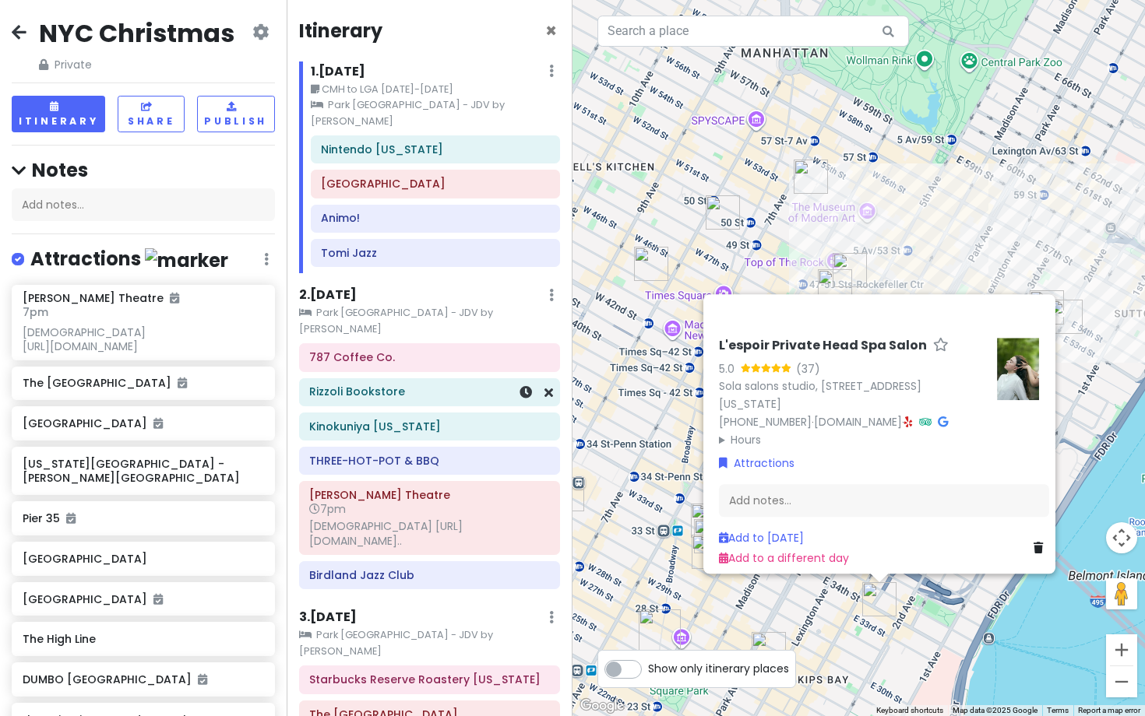
click at [486, 347] on div "787 Coffee Co." at bounding box center [429, 358] width 240 height 22
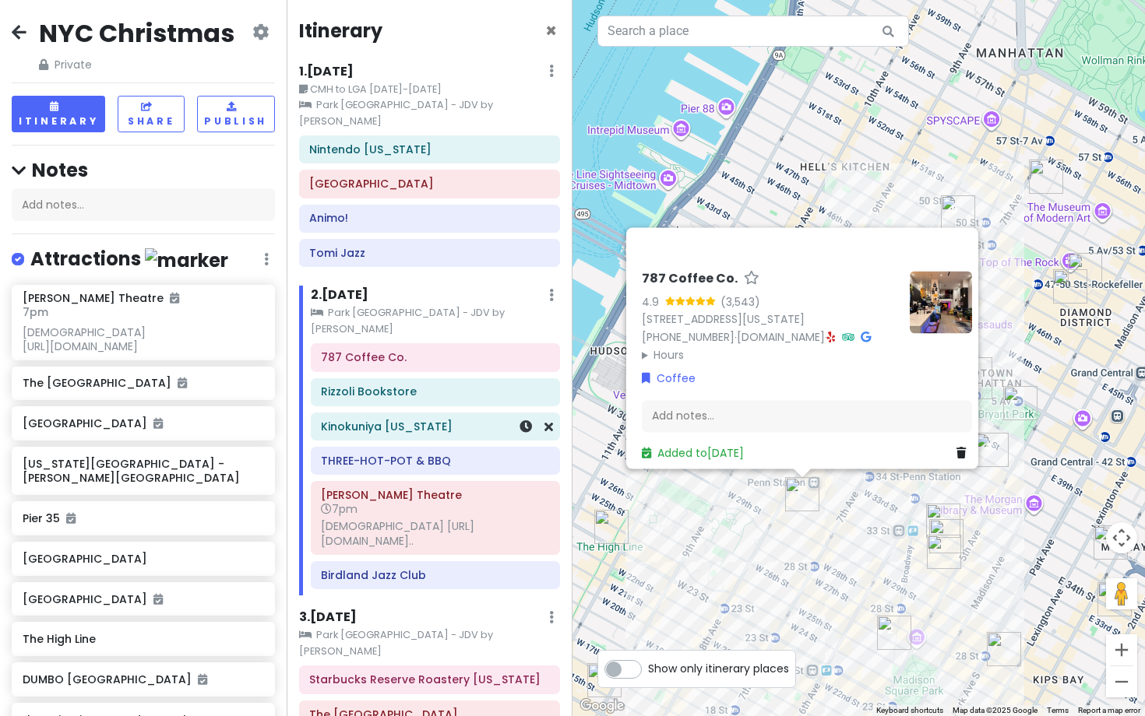
click at [465, 416] on div "Kinokuniya New York" at bounding box center [435, 427] width 228 height 22
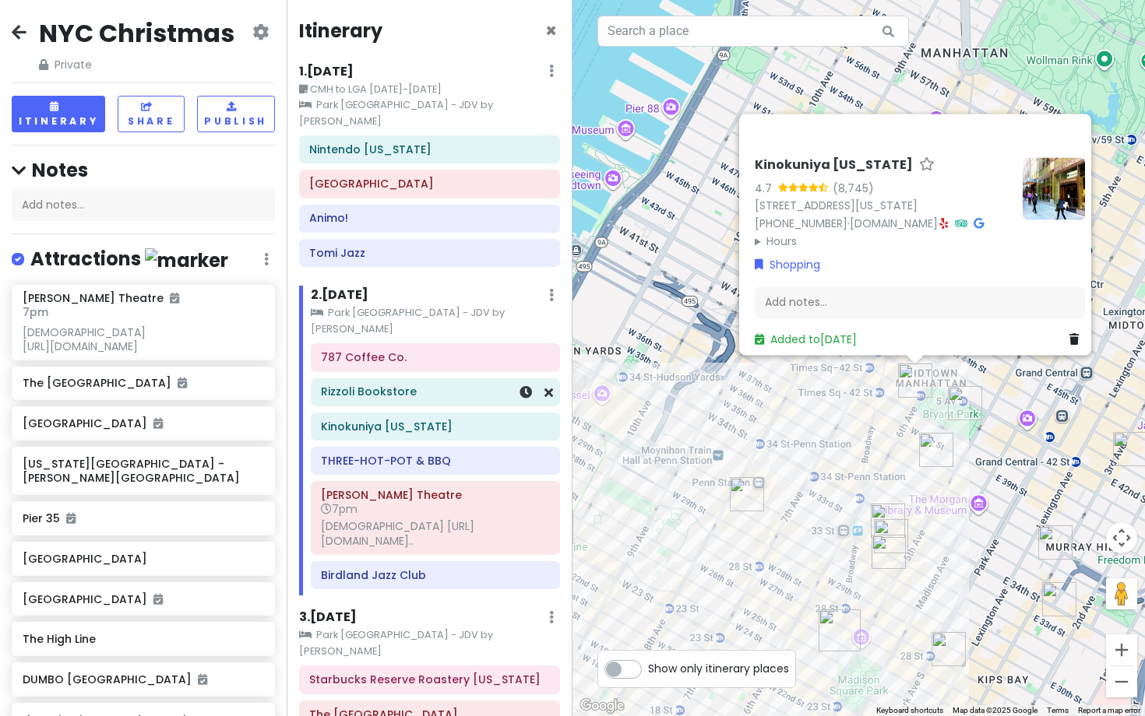
click at [468, 379] on div "Rizzoli Bookstore" at bounding box center [435, 392] width 248 height 26
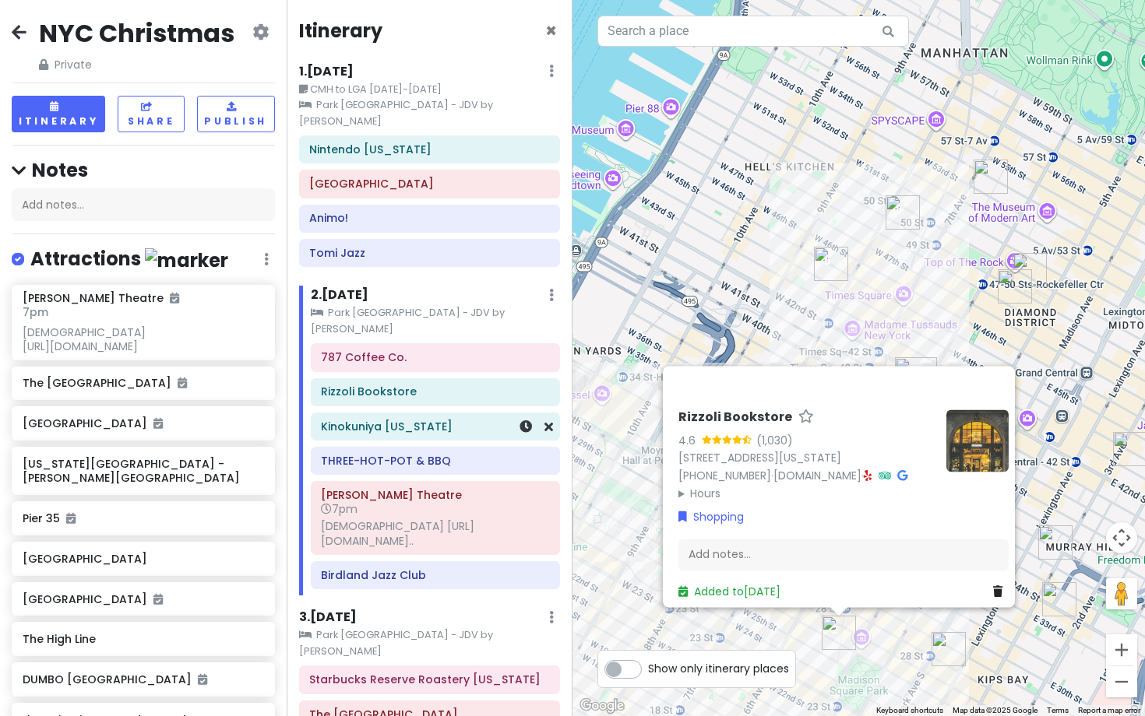
click at [460, 416] on div "Kinokuniya New York" at bounding box center [435, 427] width 228 height 22
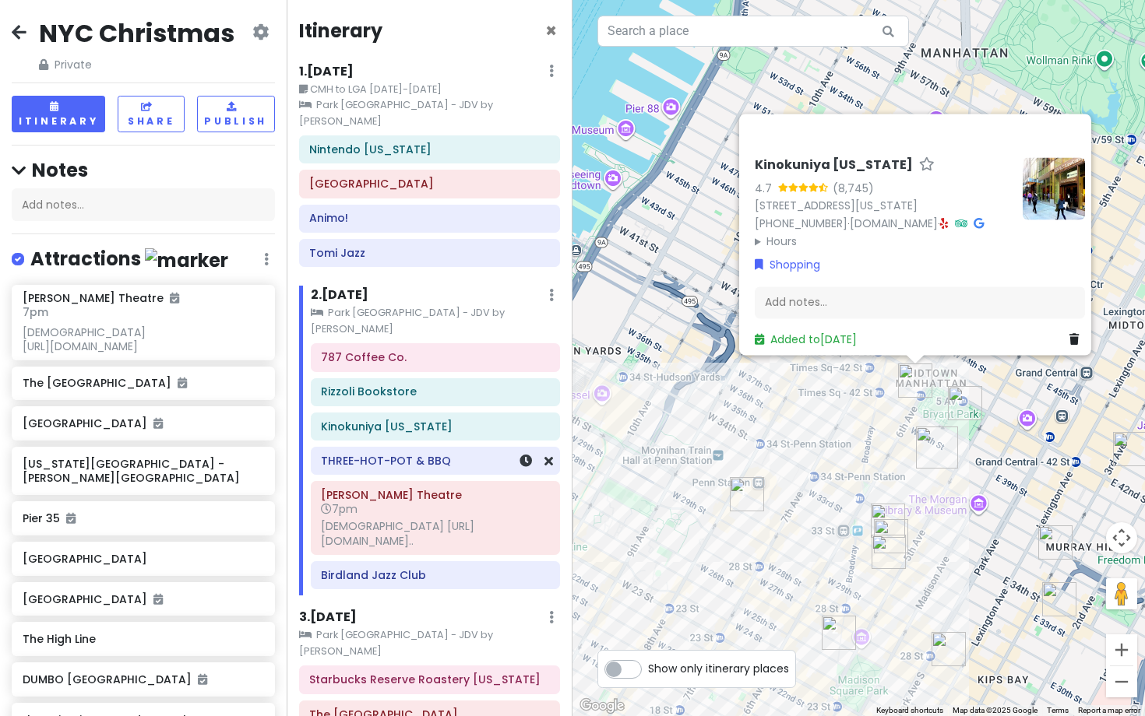
click at [438, 450] on div "THREE-HOT-POT & BBQ" at bounding box center [435, 461] width 228 height 22
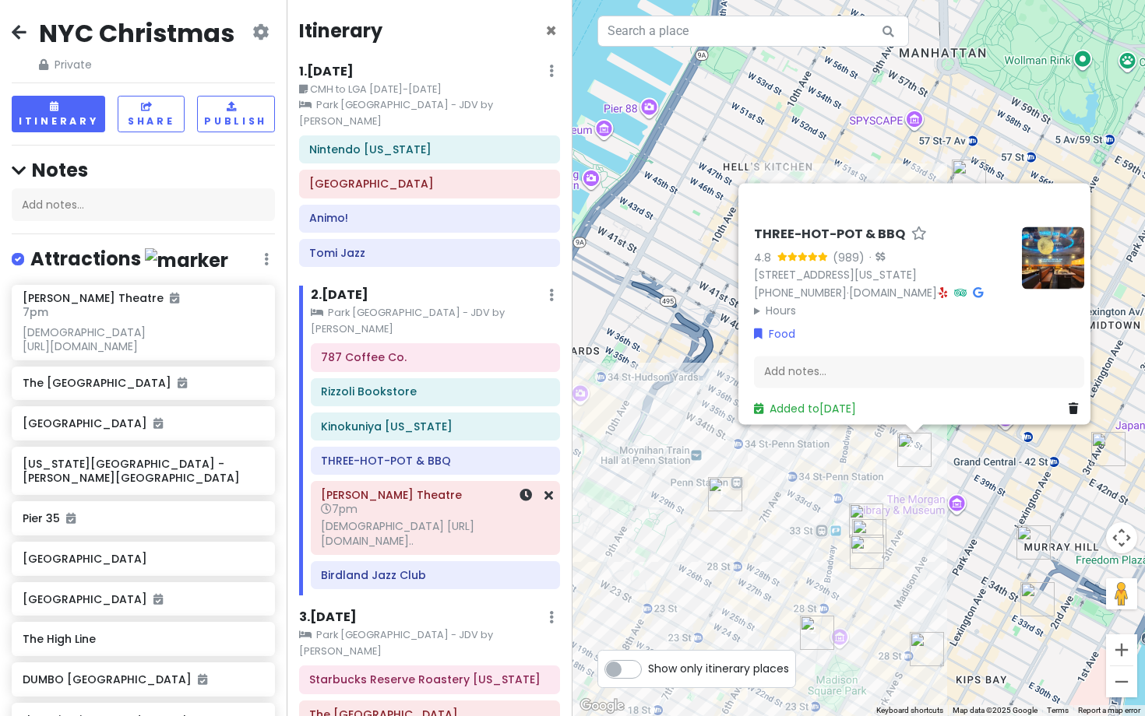
click at [406, 519] on div "Book of Mormon https://checkout.broadway.com/book..." at bounding box center [435, 533] width 228 height 28
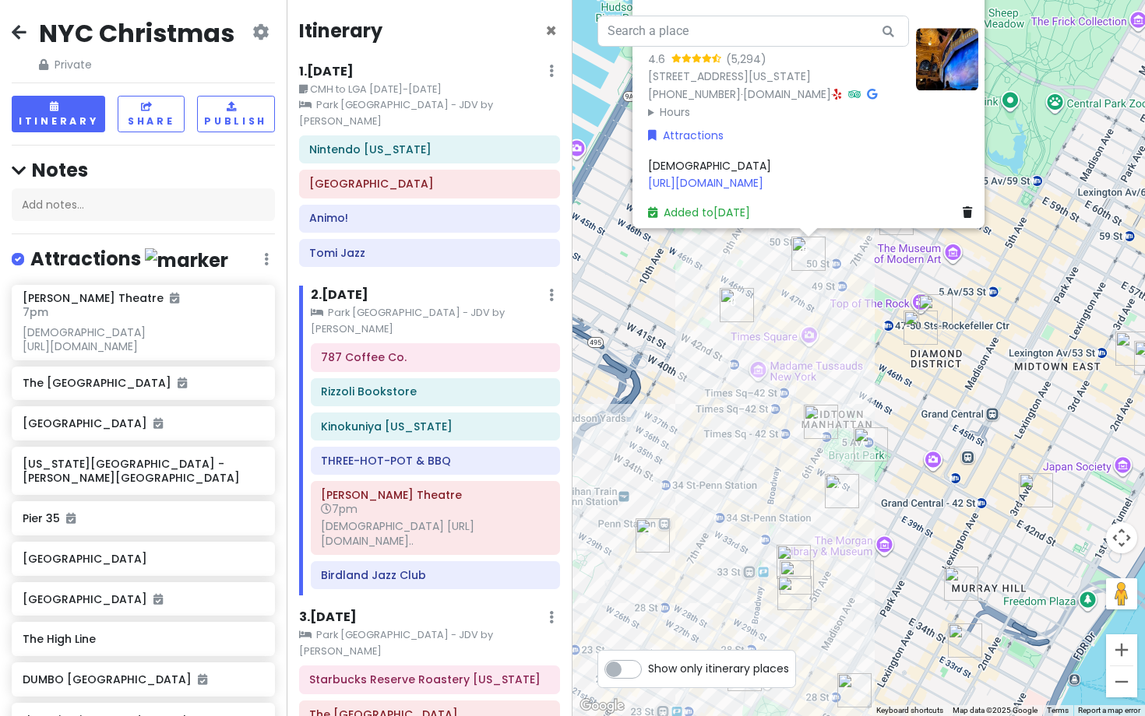
drag, startPoint x: 827, startPoint y: 547, endPoint x: 737, endPoint y: 414, distance: 159.8
click at [738, 414] on div "Eugene O’Neill Theatre 4.6 (5,294) 230 W 49th St, New York, NY 10019, USA (888)…" at bounding box center [858, 358] width 572 height 716
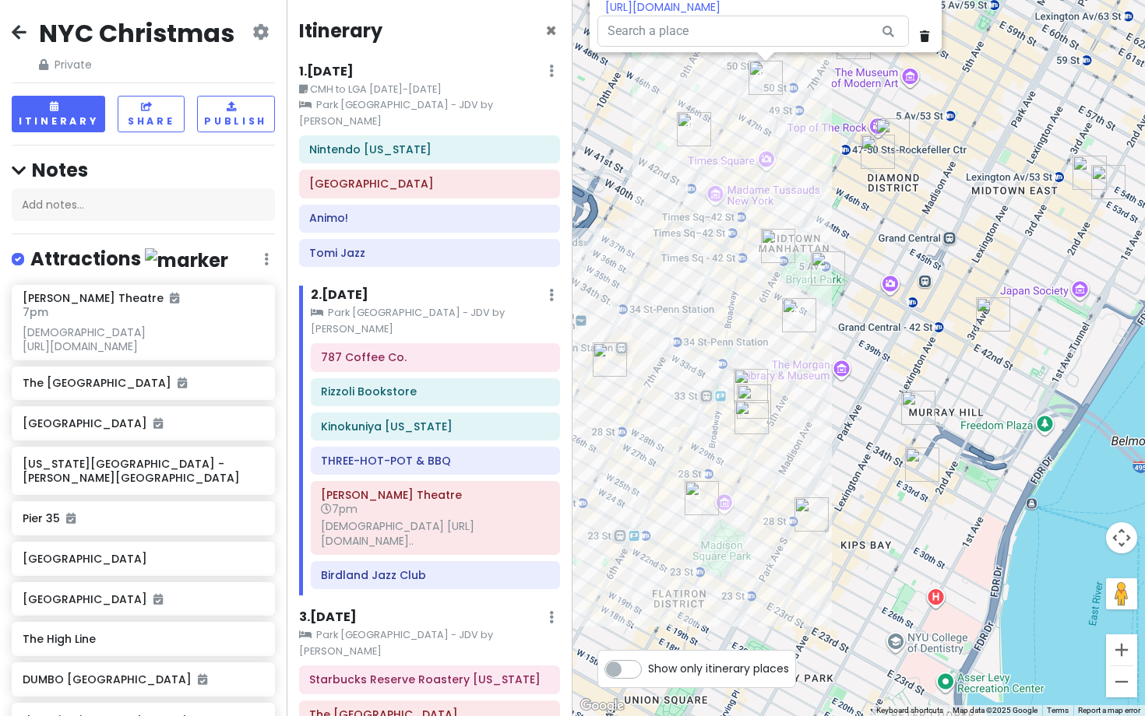
drag, startPoint x: 993, startPoint y: 646, endPoint x: 965, endPoint y: 489, distance: 159.9
click at [965, 489] on div "Eugene O’Neill Theatre 4.6 (5,294) 230 W 49th St, New York, NY 10019, USA (888)…" at bounding box center [858, 358] width 572 height 716
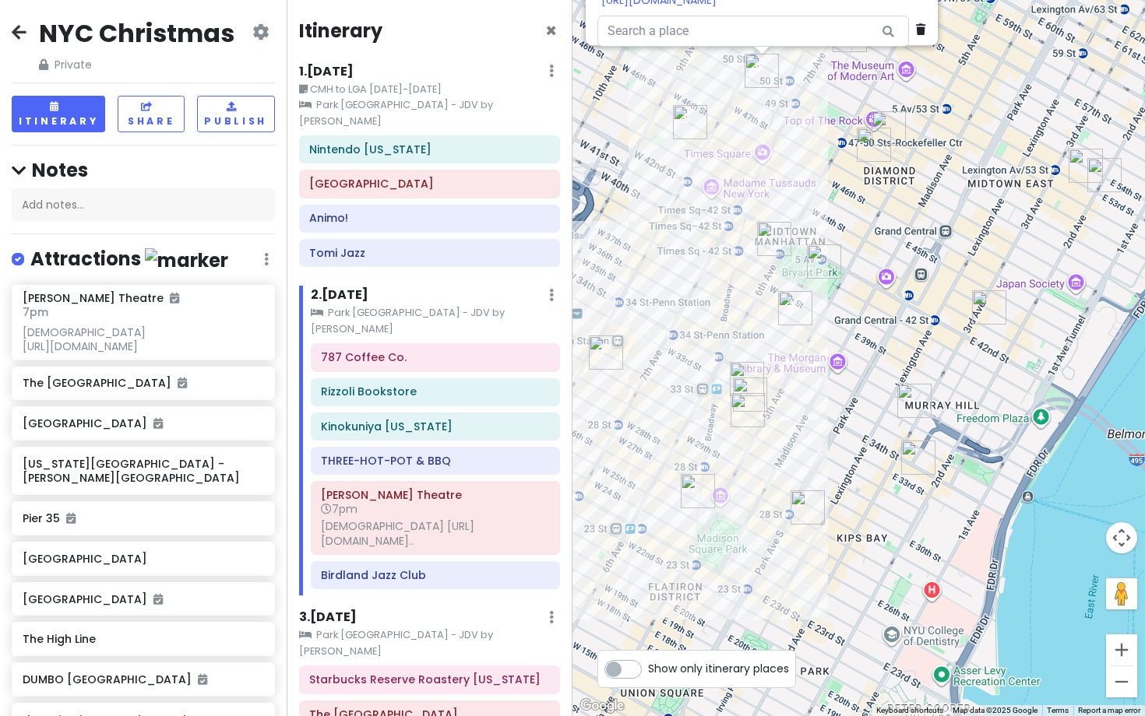
click at [917, 464] on img "L'espoir Private Head Spa Salon" at bounding box center [918, 458] width 34 height 34
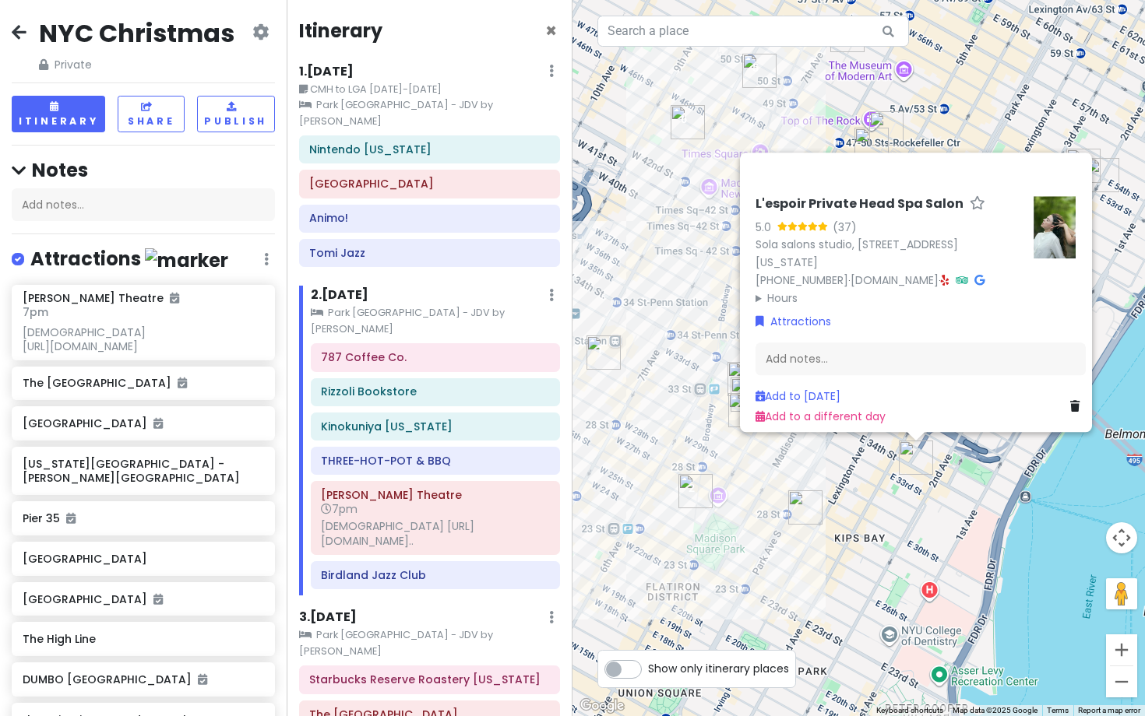
click at [694, 499] on img "Rizzoli Bookstore" at bounding box center [695, 491] width 34 height 34
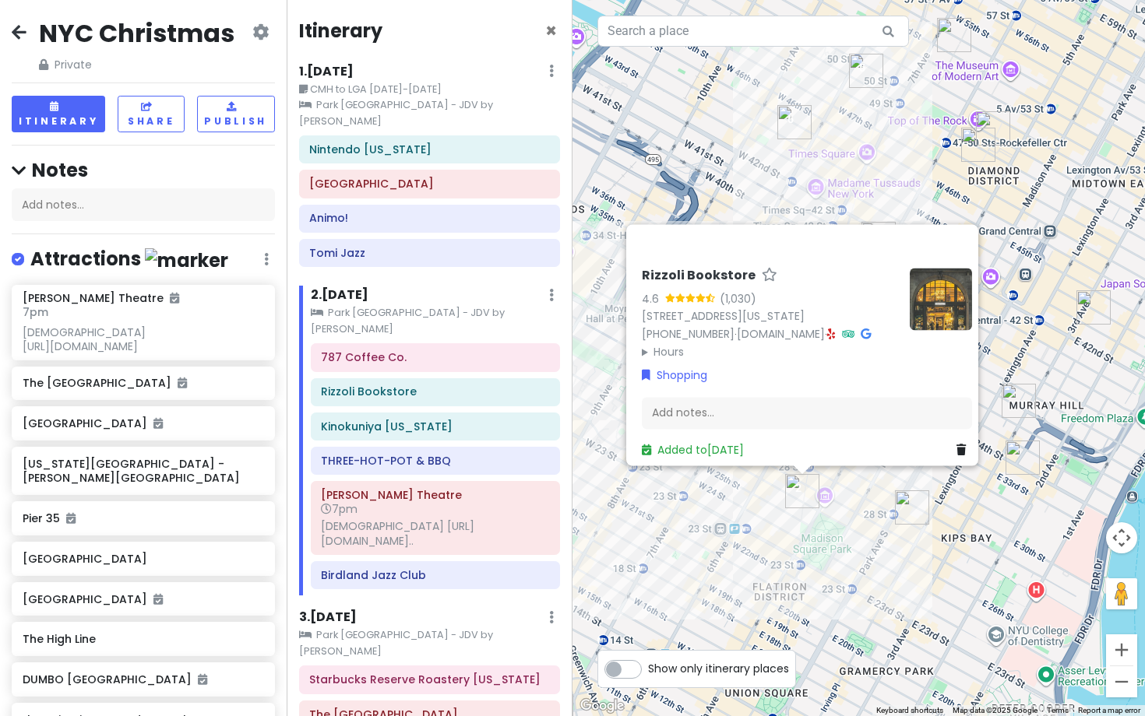
click at [848, 536] on div "Rizzoli Bookstore 4.6 (1,030) 1133 Broadway, New York, NY 10010, USA (212) 759-…" at bounding box center [858, 358] width 572 height 716
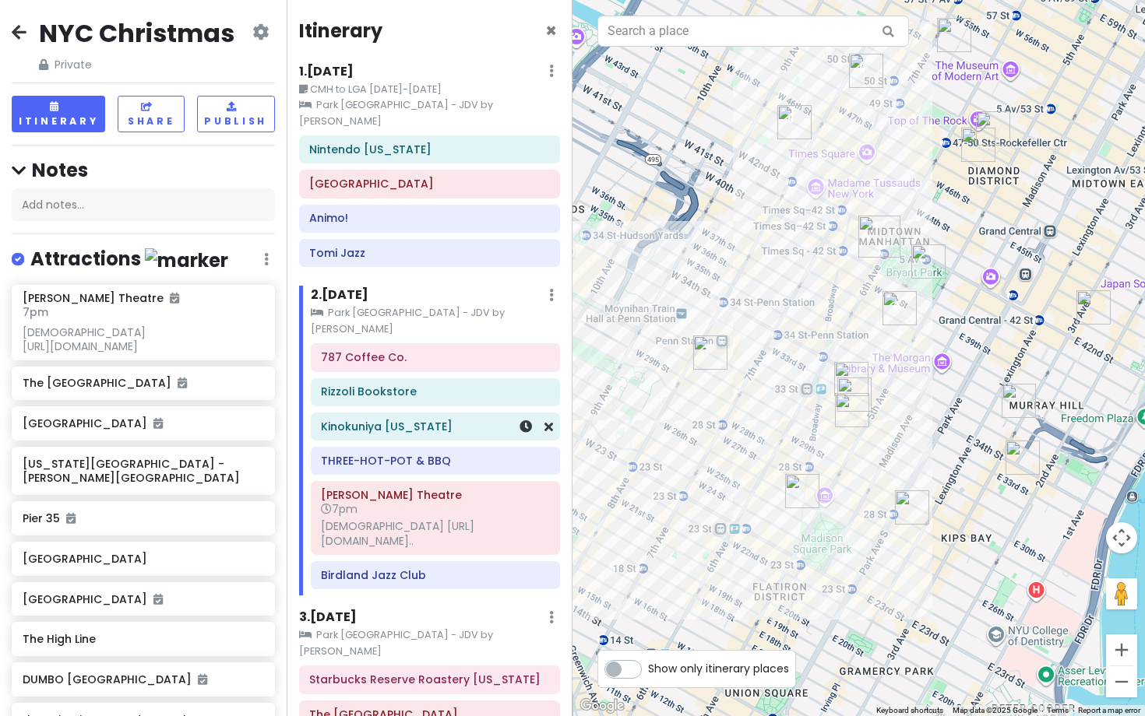
click at [437, 420] on h6 "Kinokuniya New York" at bounding box center [435, 427] width 228 height 14
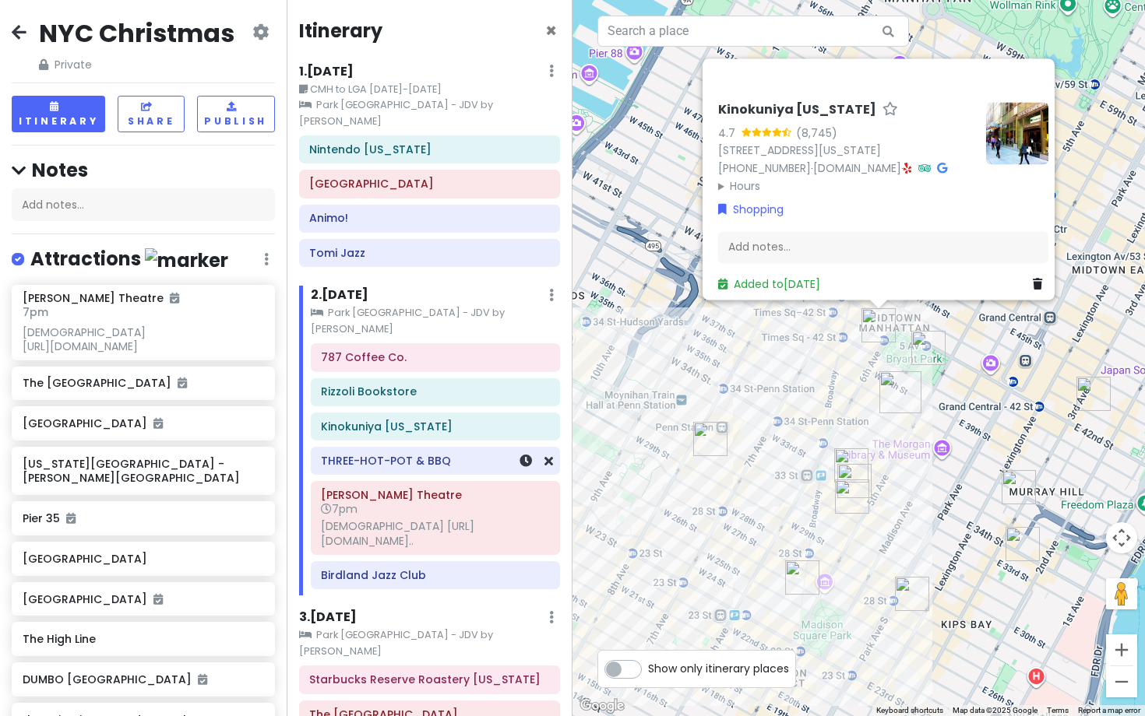
click at [427, 454] on h6 "THREE-HOT-POT & BBQ" at bounding box center [435, 461] width 228 height 14
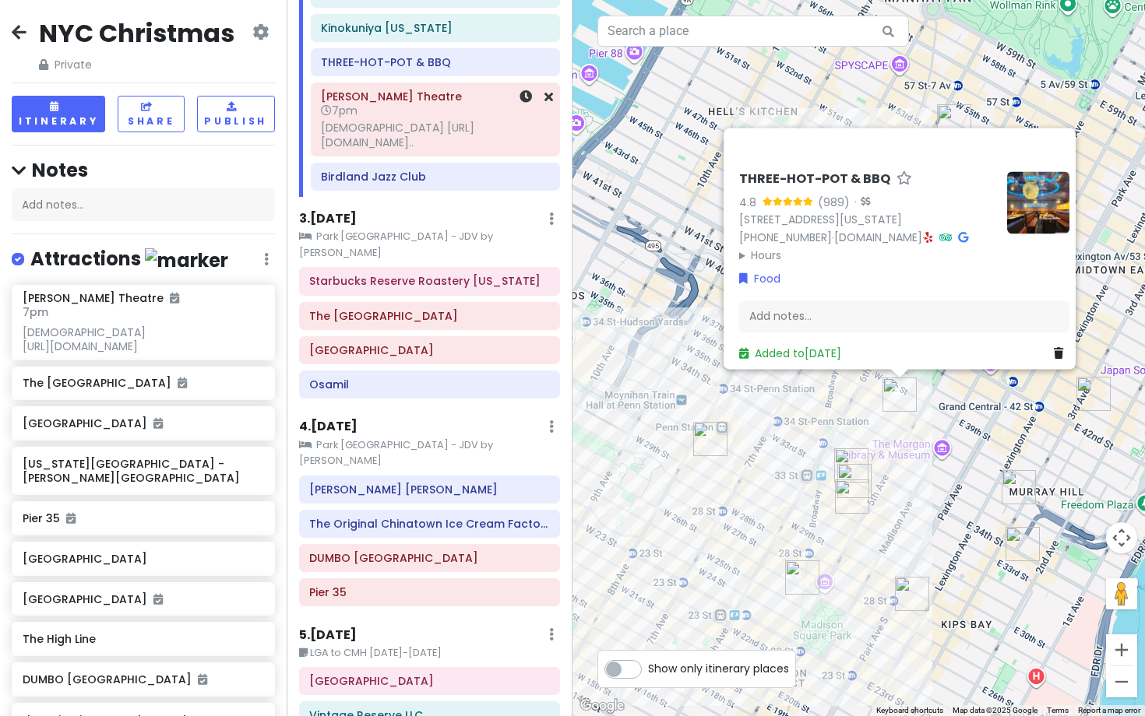
scroll to position [397, 0]
click at [371, 669] on div "Setsugekka East Village Vintage Reserve LLC" at bounding box center [429, 703] width 285 height 69
click at [378, 672] on div "Setsugekka East Village" at bounding box center [429, 683] width 240 height 22
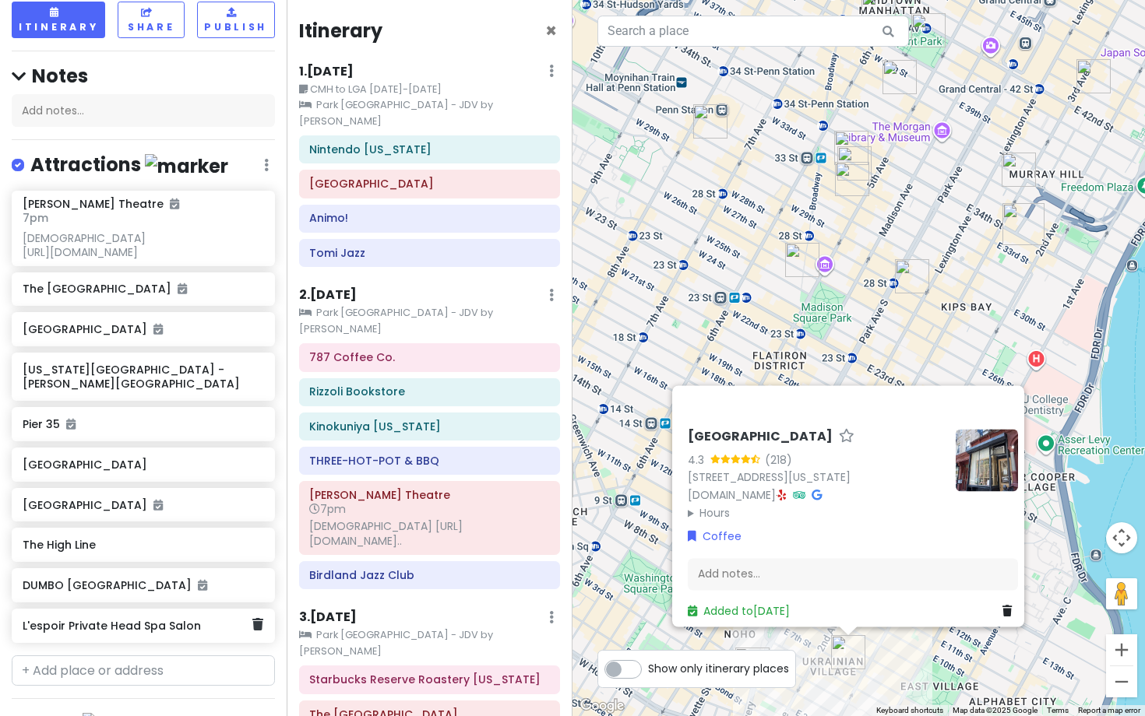
scroll to position [99, 0]
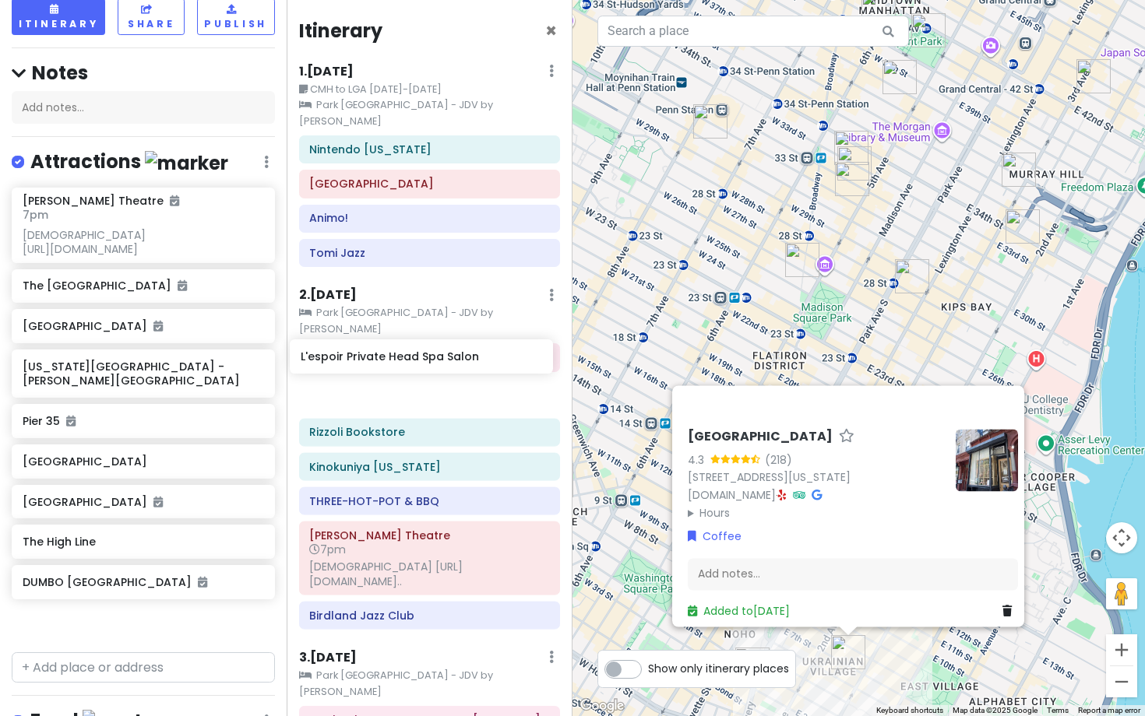
drag, startPoint x: 183, startPoint y: 646, endPoint x: 460, endPoint y: 367, distance: 393.1
click at [460, 367] on div "NYC Christmas Private Change Dates Make a Copy Delete Trip Give Feedback 💡 Supp…" at bounding box center [572, 358] width 1145 height 716
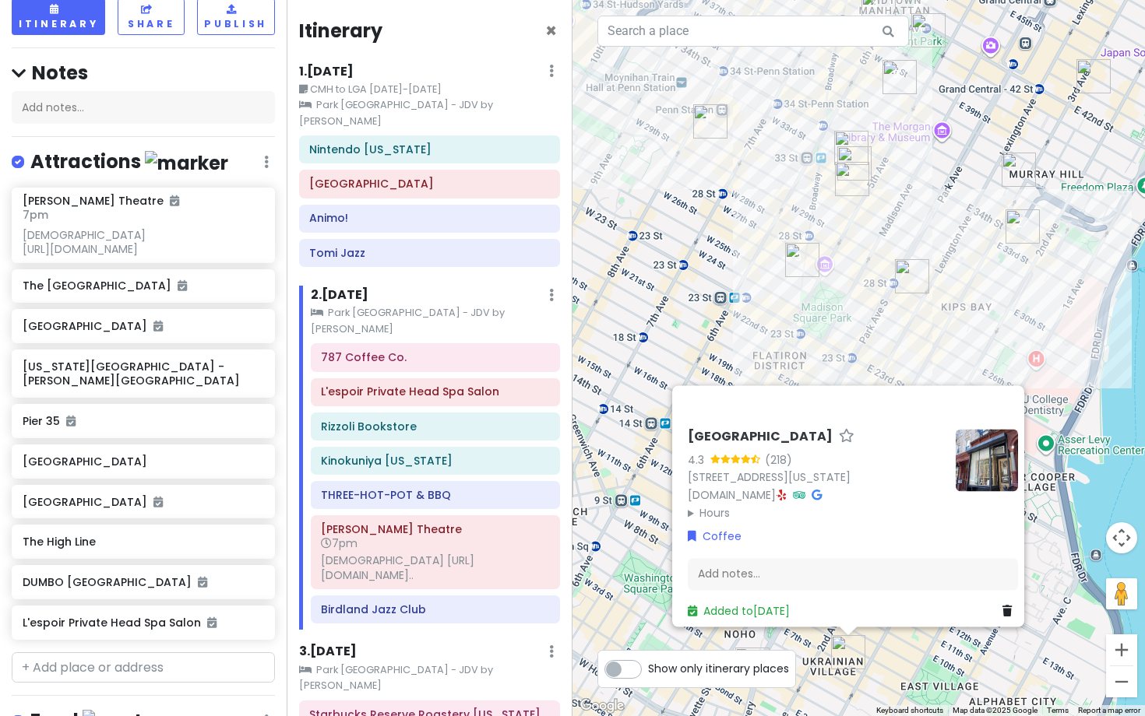
click at [997, 338] on div "Setsugekka East Village 4.3 (218) 74 E 7th St, New York, NY 10003, USA www.sets…" at bounding box center [858, 358] width 572 height 716
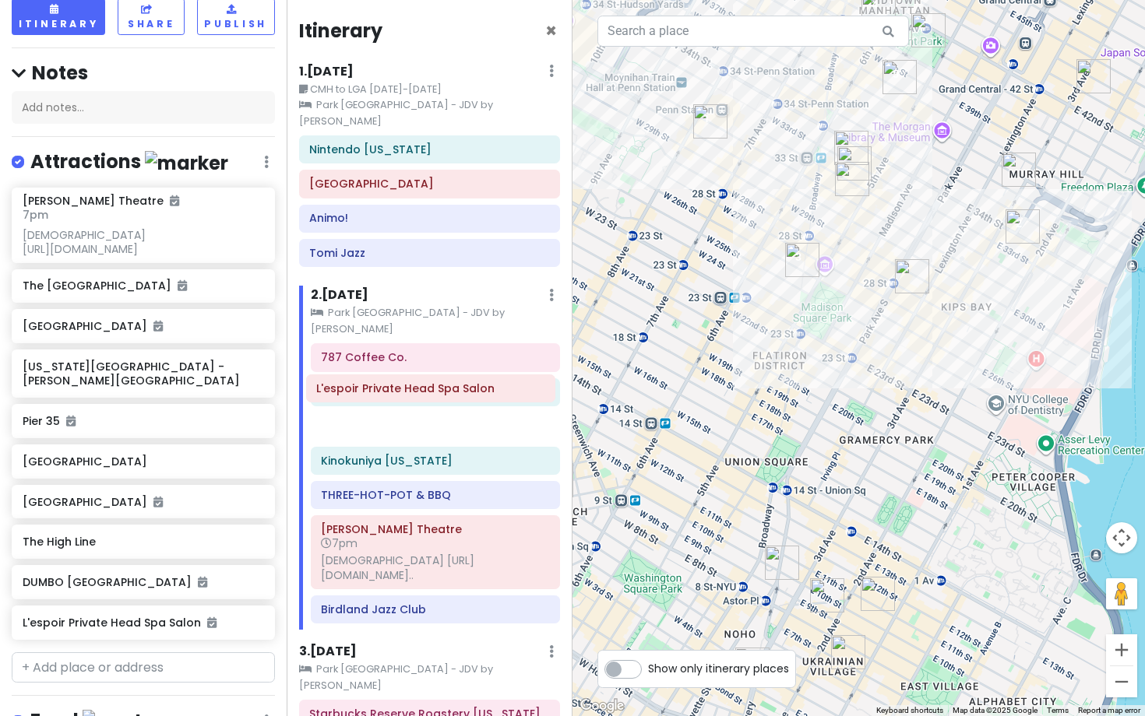
drag, startPoint x: 520, startPoint y: 364, endPoint x: 515, endPoint y: 397, distance: 33.8
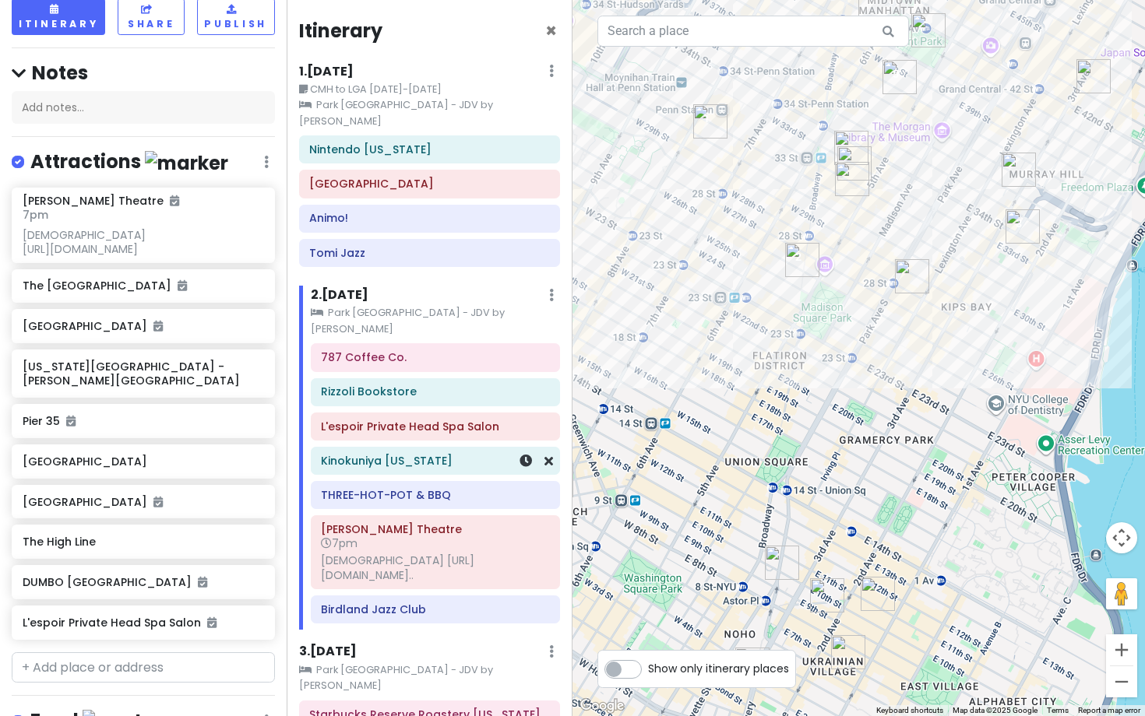
click at [463, 454] on h6 "Kinokuniya New York" at bounding box center [435, 461] width 228 height 14
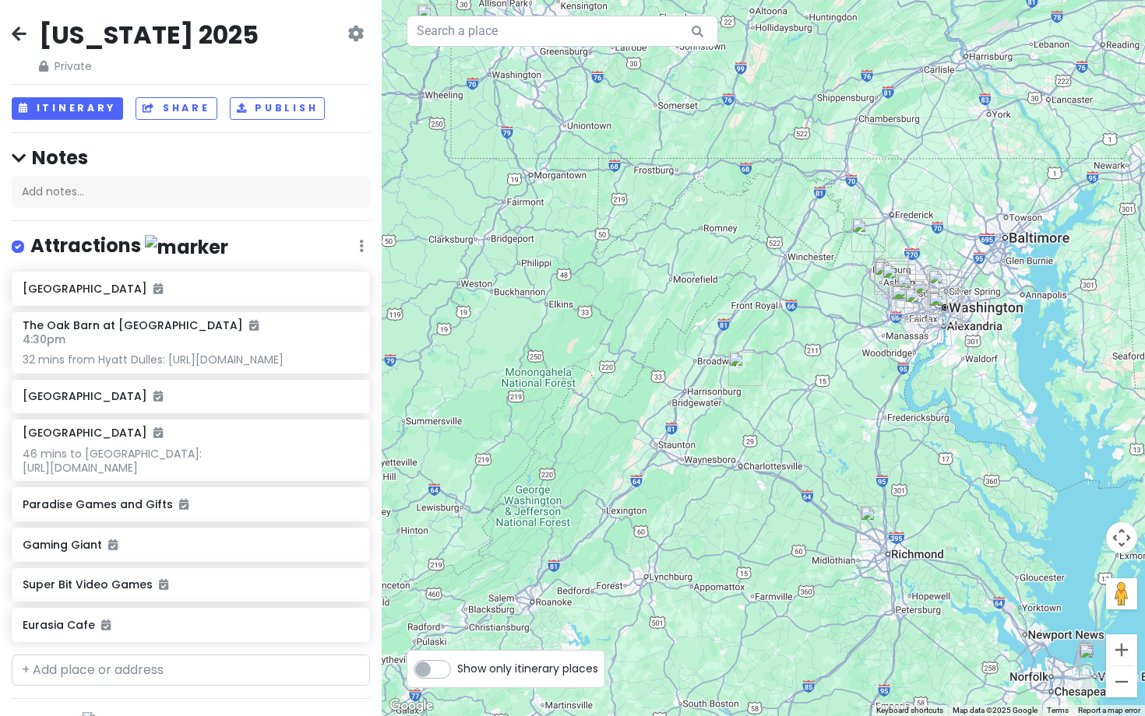
click at [730, 67] on div at bounding box center [763, 358] width 763 height 716
